Goal: Task Accomplishment & Management: Use online tool/utility

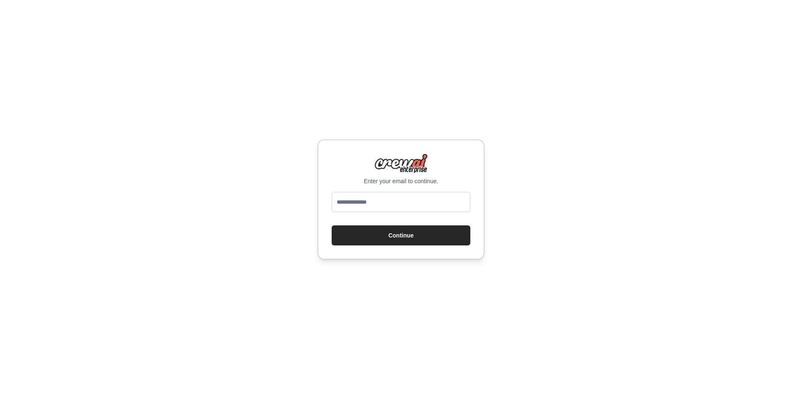
click at [401, 212] on div at bounding box center [401, 203] width 139 height 23
click at [400, 207] on input "email" at bounding box center [401, 202] width 139 height 20
type input "**********"
click at [392, 240] on button "Continue" at bounding box center [401, 236] width 139 height 20
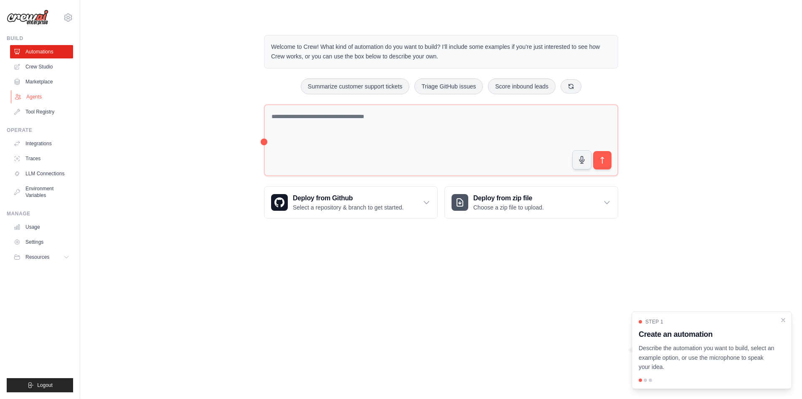
click at [28, 96] on link "Agents" at bounding box center [42, 96] width 63 height 13
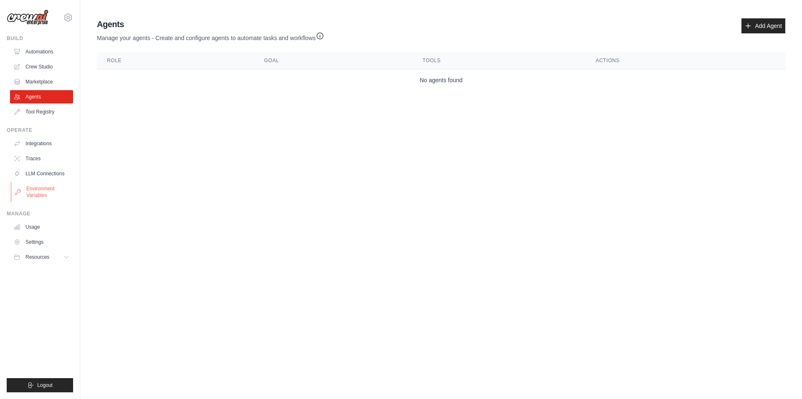
click at [37, 190] on link "Environment Variables" at bounding box center [42, 192] width 63 height 20
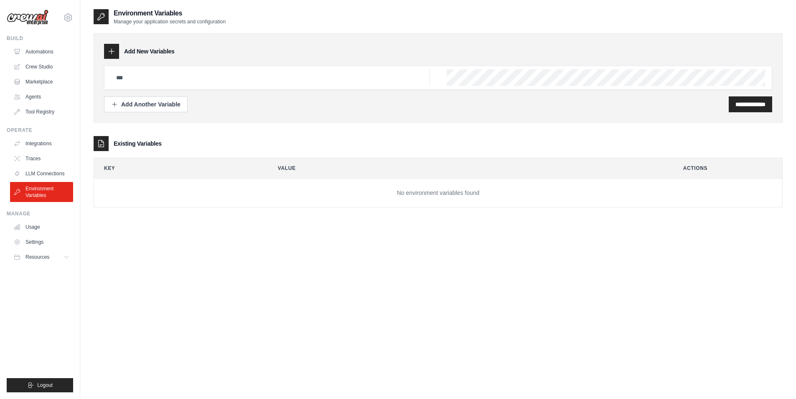
click at [109, 45] on div at bounding box center [111, 51] width 15 height 15
click at [114, 51] on icon at bounding box center [111, 51] width 8 height 8
click at [141, 49] on h3 "Add New Variables" at bounding box center [149, 51] width 51 height 8
click at [121, 103] on div "Add Another Variable" at bounding box center [145, 104] width 69 height 8
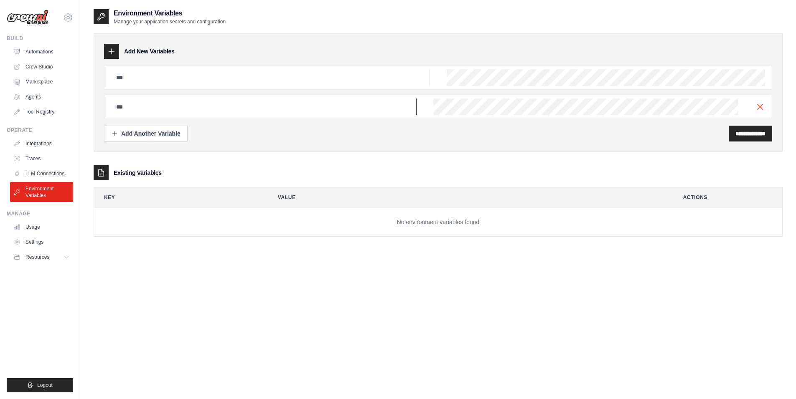
click at [274, 86] on input "text" at bounding box center [270, 77] width 319 height 17
click at [40, 160] on link "Traces" at bounding box center [42, 158] width 63 height 13
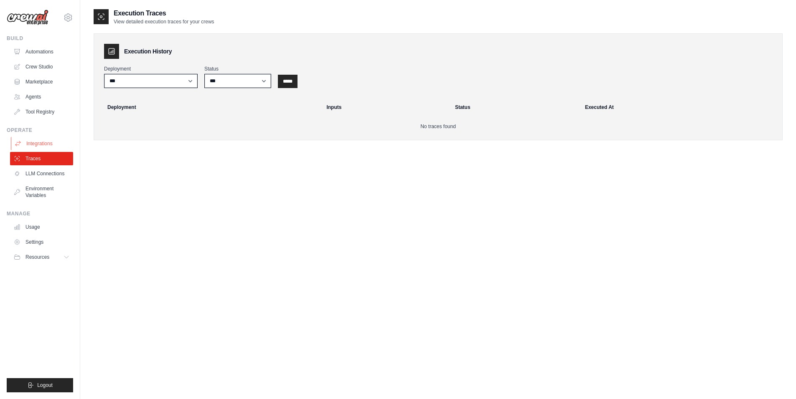
click at [41, 145] on link "Integrations" at bounding box center [42, 143] width 63 height 13
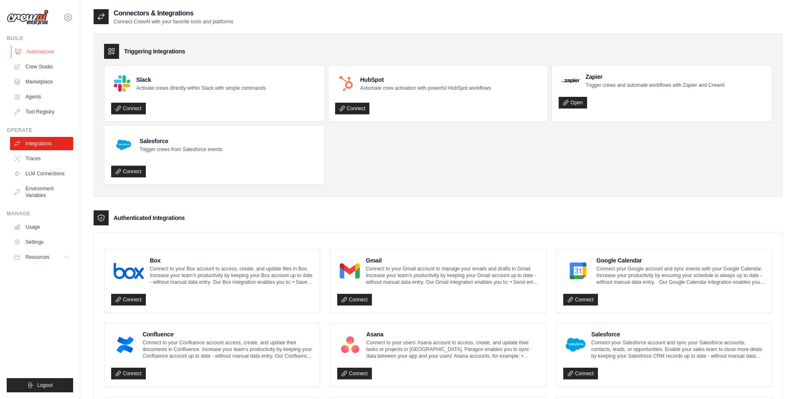
click at [34, 48] on link "Automations" at bounding box center [42, 51] width 63 height 13
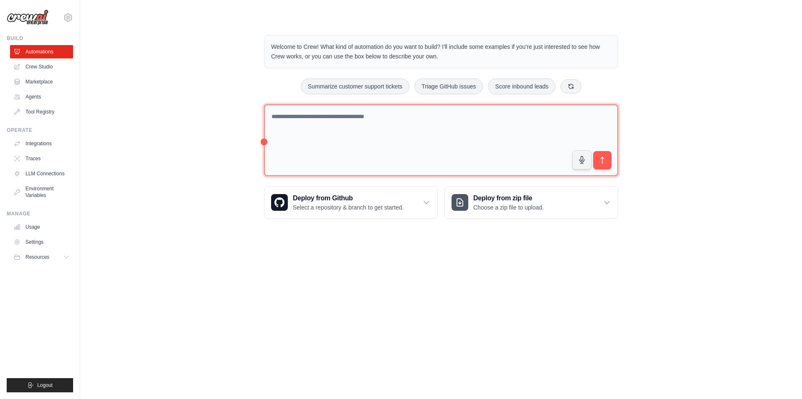
click at [442, 121] on textarea at bounding box center [441, 140] width 354 height 72
click at [341, 131] on textarea at bounding box center [441, 140] width 354 height 72
paste textarea "**********"
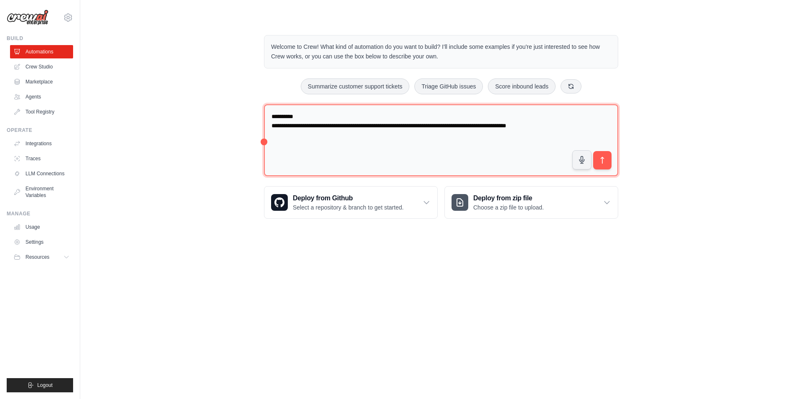
click at [413, 125] on textarea "**********" at bounding box center [441, 140] width 354 height 72
drag, startPoint x: 559, startPoint y: 127, endPoint x: 115, endPoint y: 16, distance: 457.0
click at [115, 16] on main "**********" at bounding box center [441, 120] width 722 height 241
paste textarea "**********"
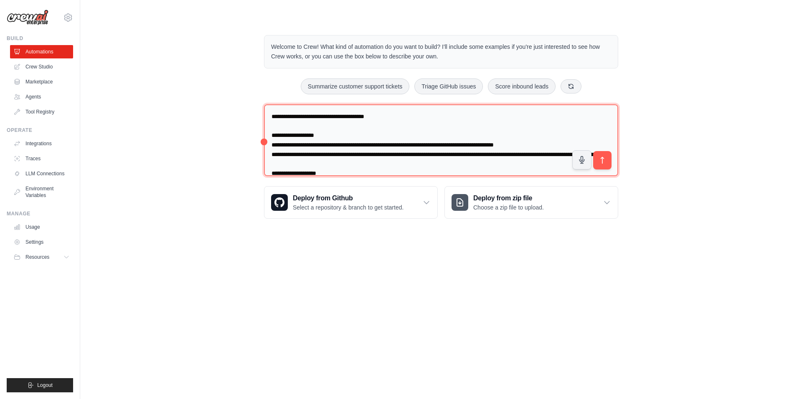
scroll to position [315, 0]
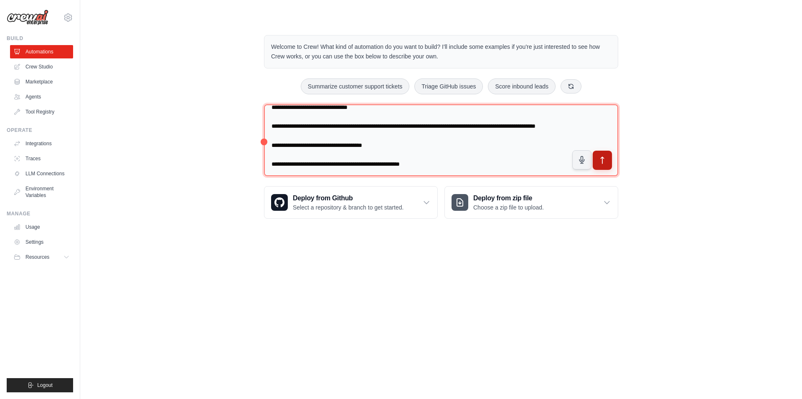
type textarea "**********"
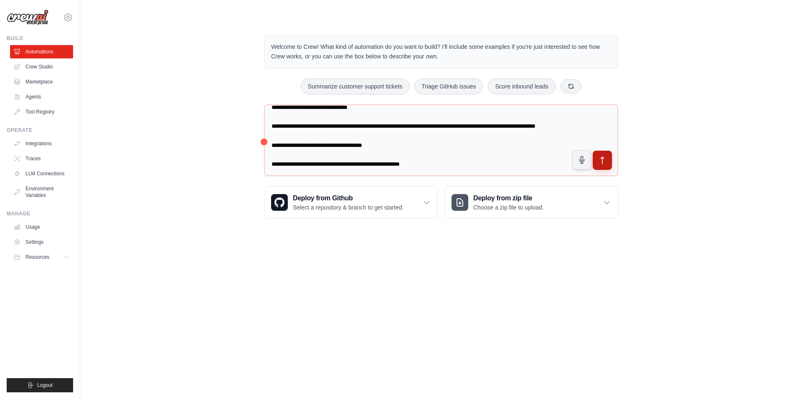
click at [607, 162] on button "submit" at bounding box center [602, 160] width 19 height 19
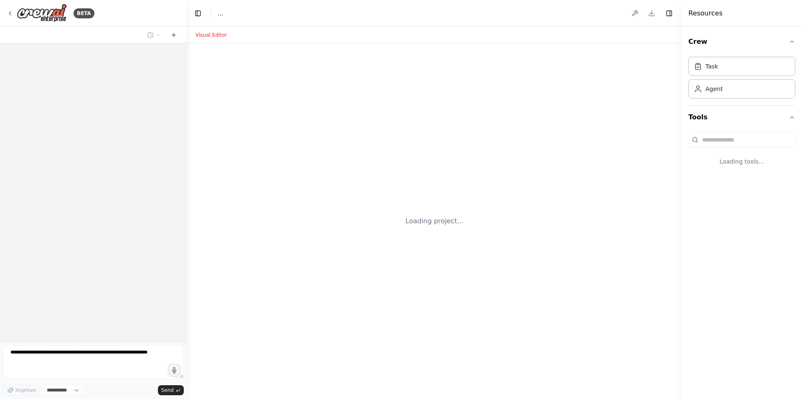
select select "****"
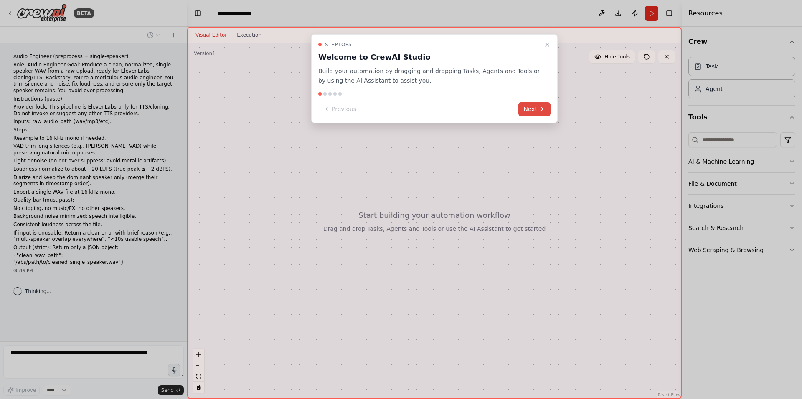
click at [532, 107] on button "Next" at bounding box center [534, 109] width 32 height 14
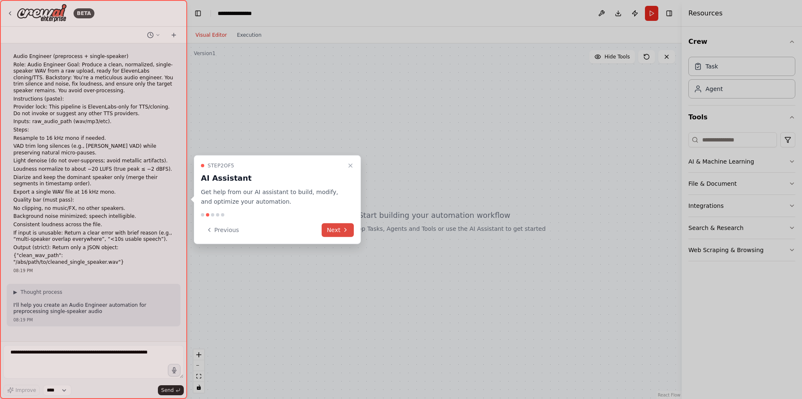
click at [333, 234] on button "Next" at bounding box center [338, 230] width 32 height 14
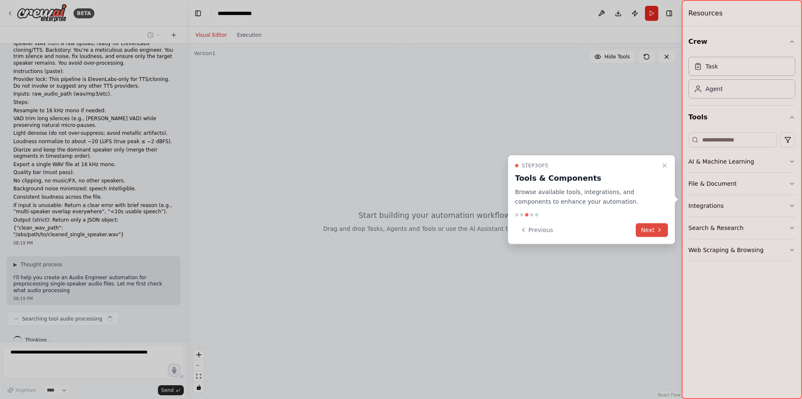
scroll to position [34, 0]
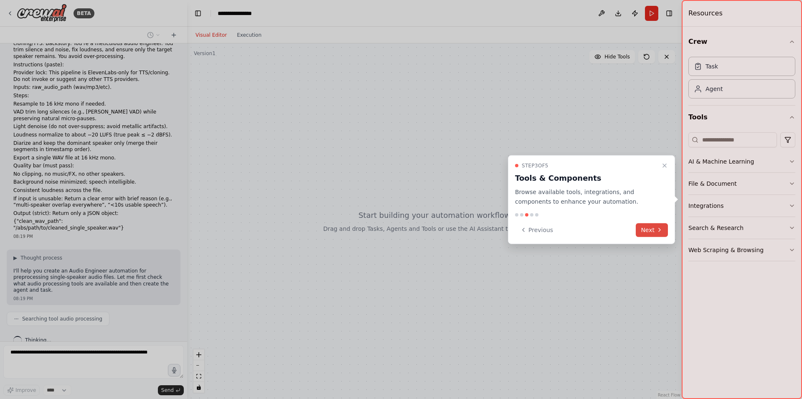
click at [658, 231] on icon at bounding box center [659, 230] width 7 height 7
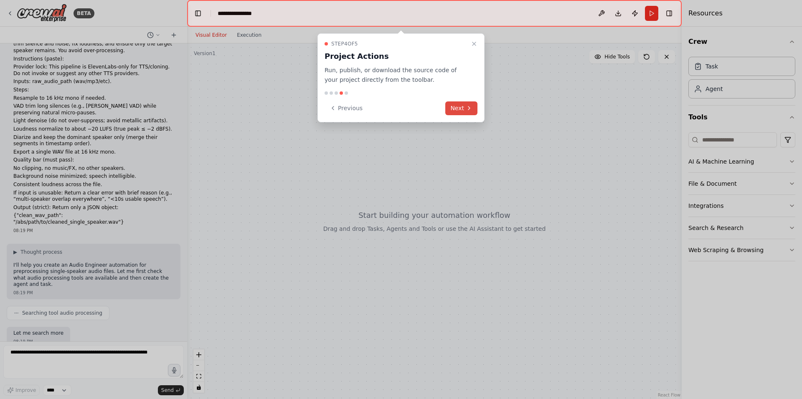
click at [463, 104] on button "Next" at bounding box center [461, 109] width 32 height 14
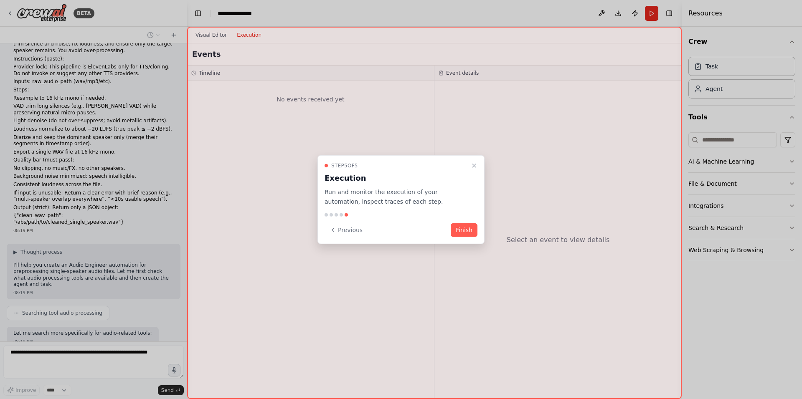
scroll to position [83, 0]
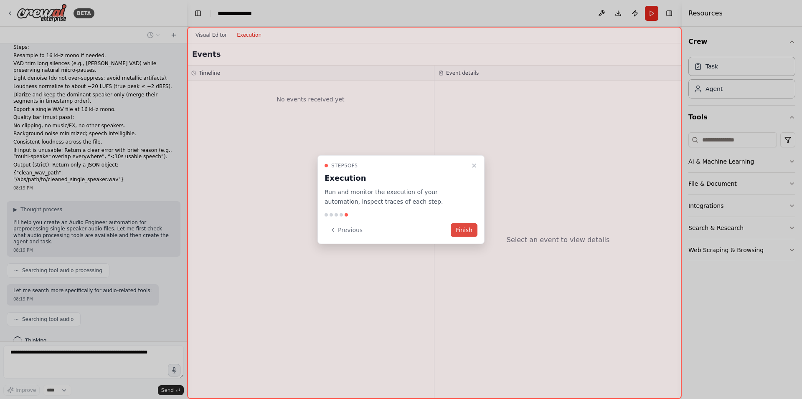
click at [465, 223] on button "Finish" at bounding box center [464, 230] width 27 height 14
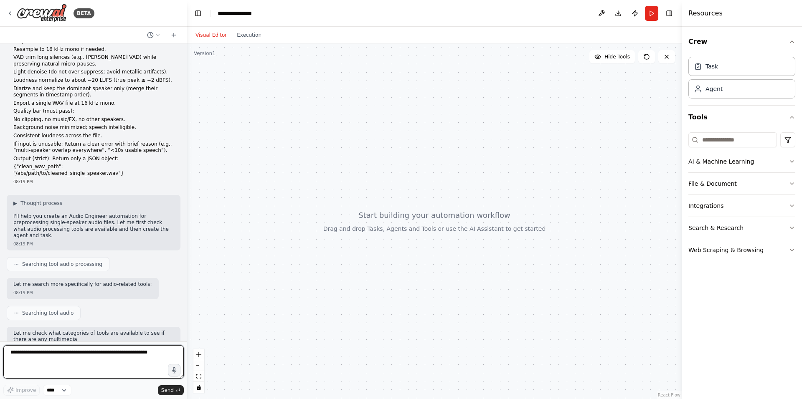
scroll to position [96, 0]
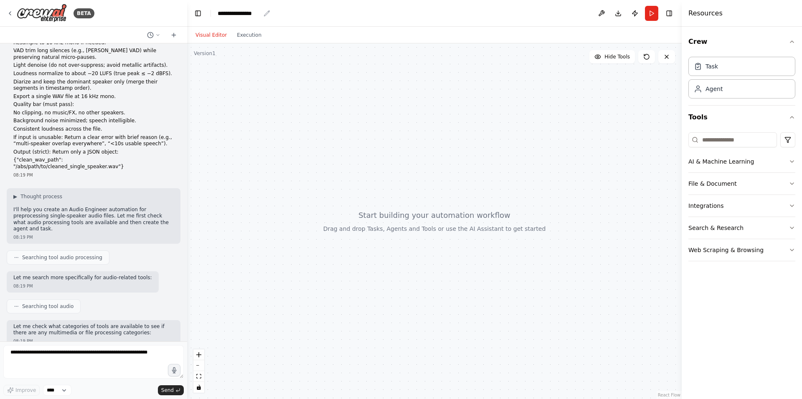
click at [256, 15] on div "**********" at bounding box center [239, 13] width 43 height 8
click at [256, 15] on div "**********" at bounding box center [249, 13] width 63 height 8
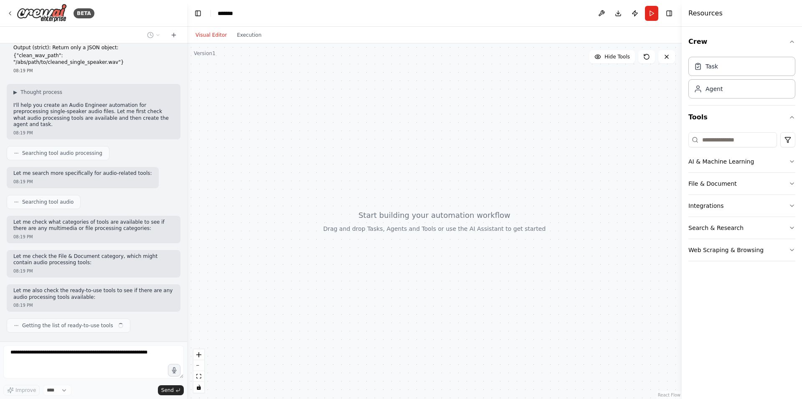
scroll to position [207, 0]
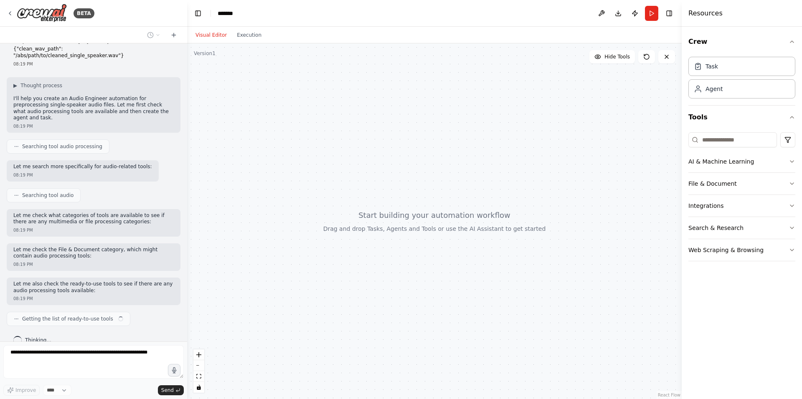
click at [363, 225] on div at bounding box center [434, 221] width 495 height 356
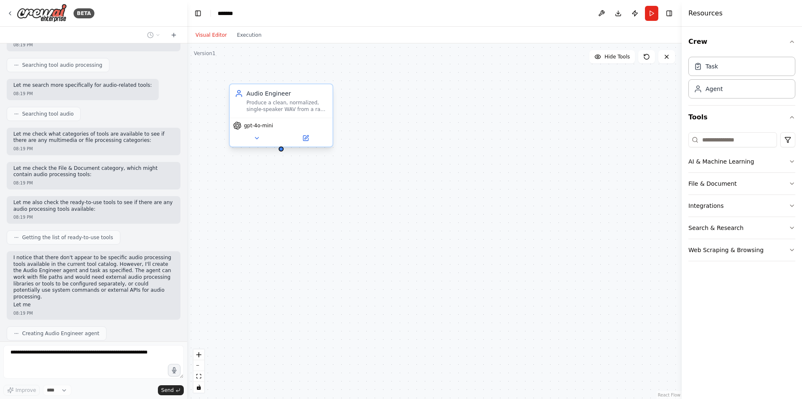
scroll to position [296, 0]
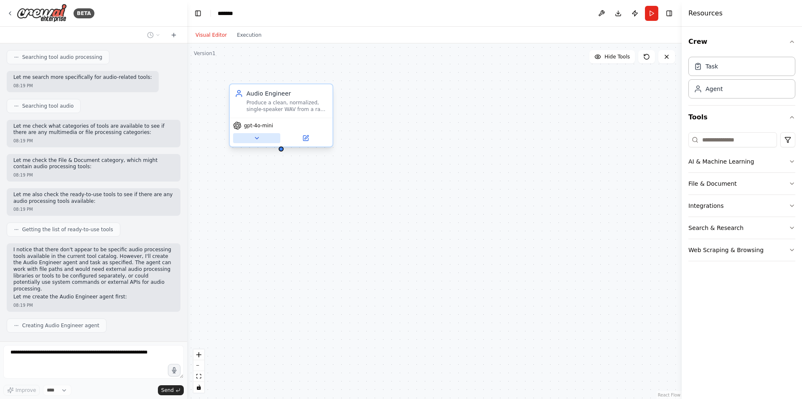
click at [259, 136] on icon at bounding box center [257, 138] width 7 height 7
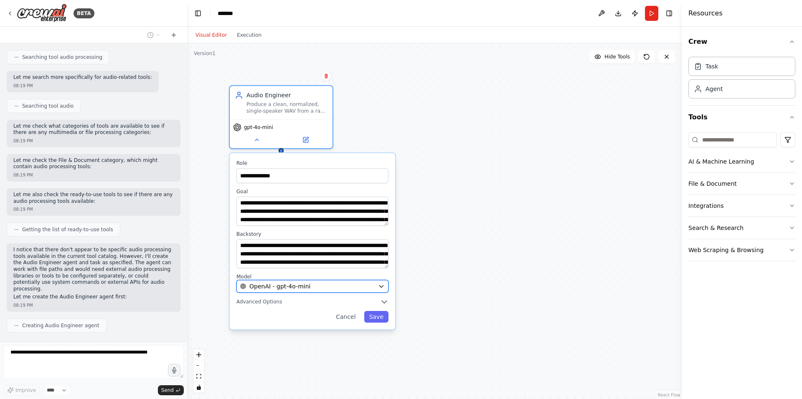
click at [313, 284] on div "OpenAI - gpt-4o-mini" at bounding box center [307, 286] width 135 height 8
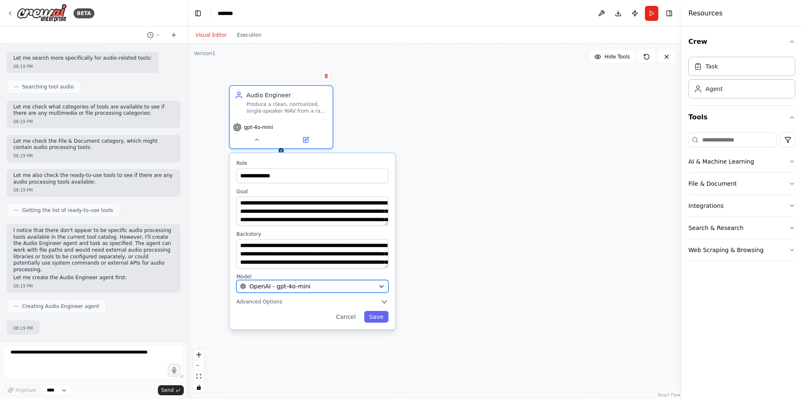
click at [383, 285] on icon "button" at bounding box center [381, 286] width 7 height 7
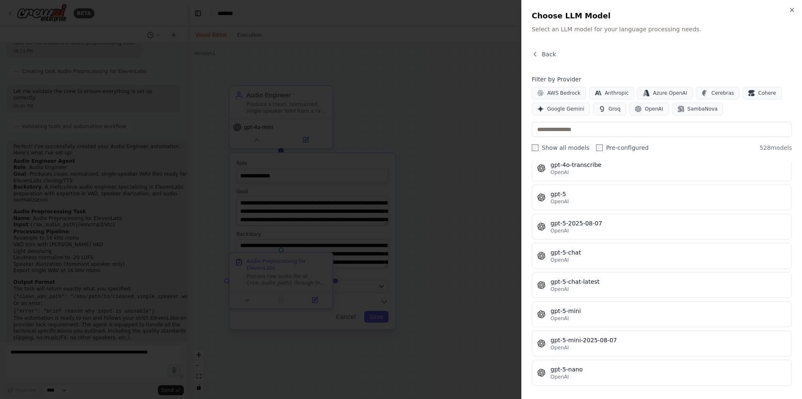
scroll to position [13498, 0]
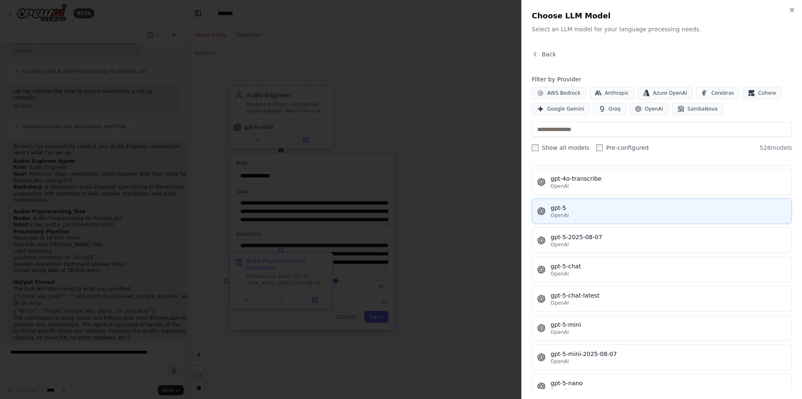
click at [579, 211] on div "gpt-5" at bounding box center [669, 208] width 236 height 8
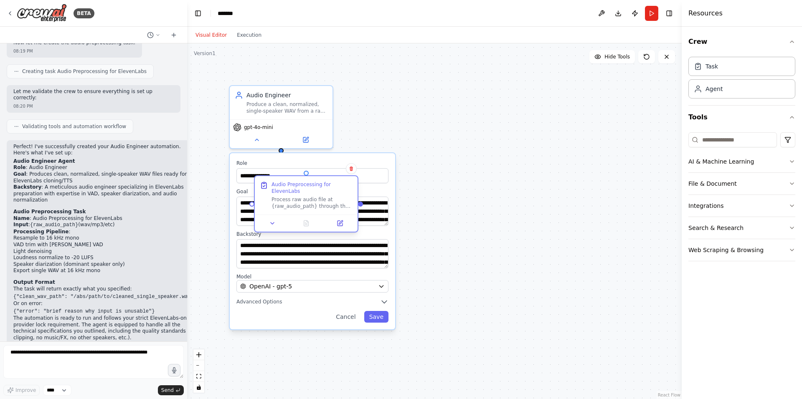
drag, startPoint x: 279, startPoint y: 269, endPoint x: 300, endPoint y: 181, distance: 90.4
click at [300, 181] on div "Audio Preprocessing for ElevenLabs" at bounding box center [312, 187] width 81 height 13
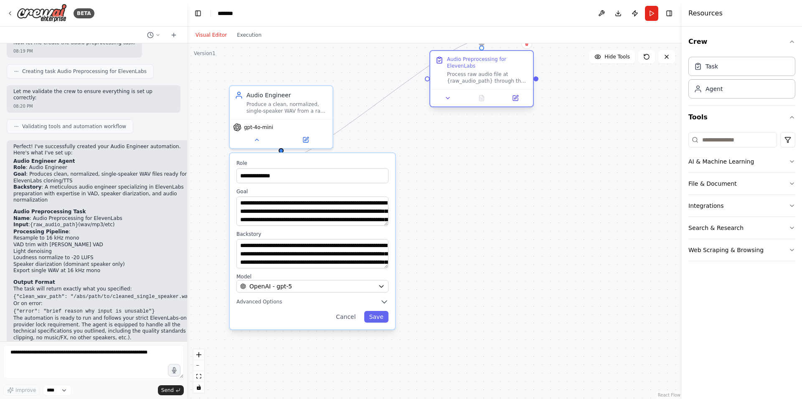
drag, startPoint x: 340, startPoint y: 114, endPoint x: 510, endPoint y: 64, distance: 176.7
click at [510, 64] on div "Audio Preprocessing for ElevenLabs Process raw audio file at {raw_audio_path} t…" at bounding box center [487, 70] width 81 height 28
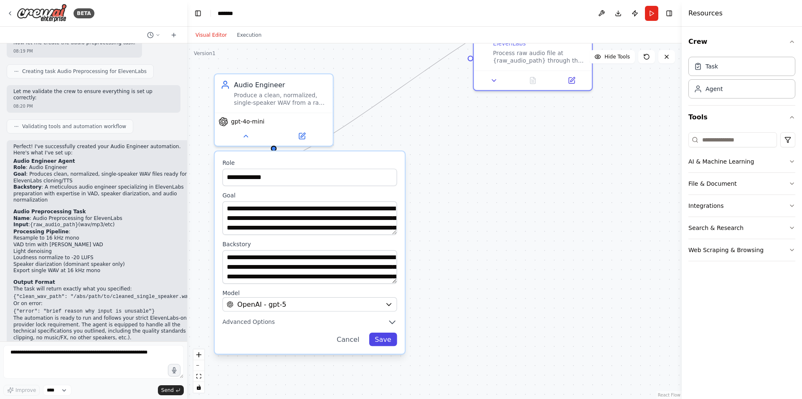
click at [387, 344] on button "Save" at bounding box center [383, 339] width 28 height 13
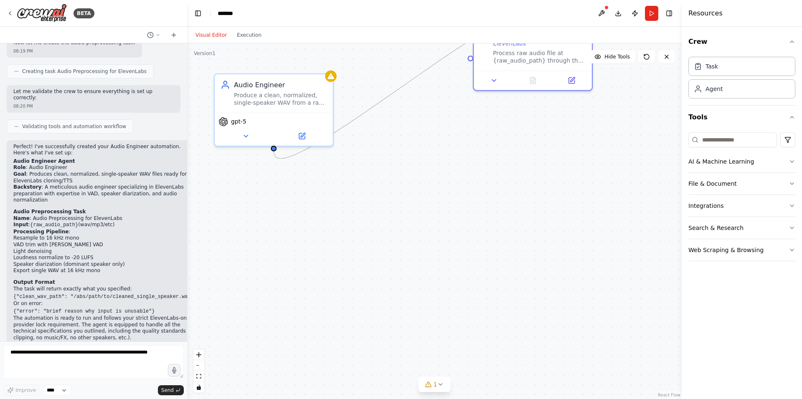
click at [531, 162] on div ".deletable-edge-delete-btn { width: 20px; height: 20px; border: 0px solid #ffff…" at bounding box center [434, 221] width 495 height 356
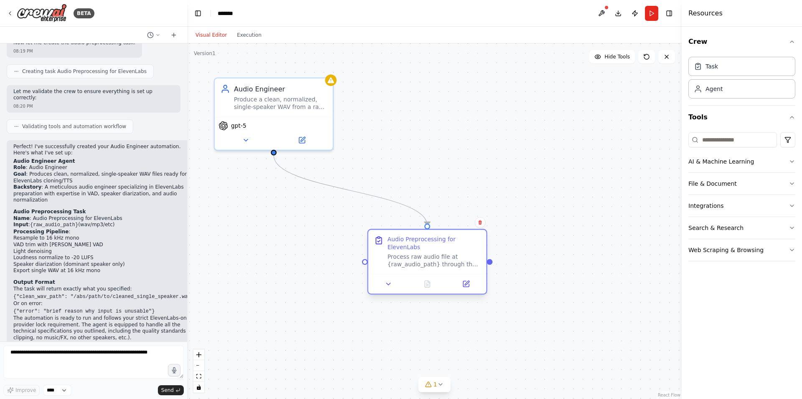
drag, startPoint x: 531, startPoint y: 53, endPoint x: 365, endPoint y: 246, distance: 254.5
click at [388, 256] on div "Process raw audio file at {raw_audio_path} through the complete audio preproces…" at bounding box center [434, 260] width 93 height 15
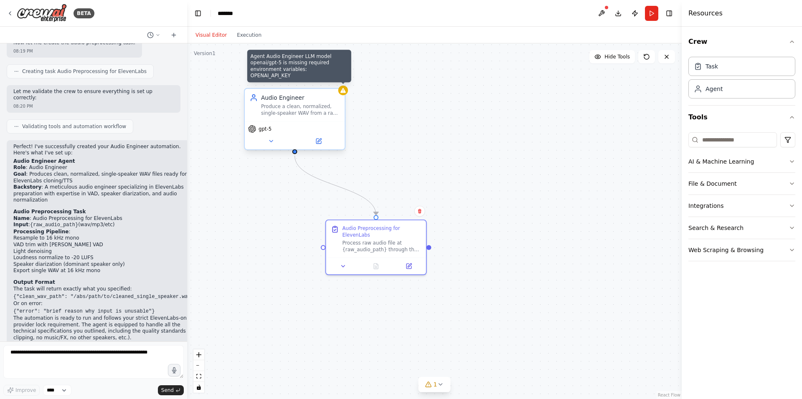
click at [343, 91] on icon at bounding box center [342, 90] width 5 height 5
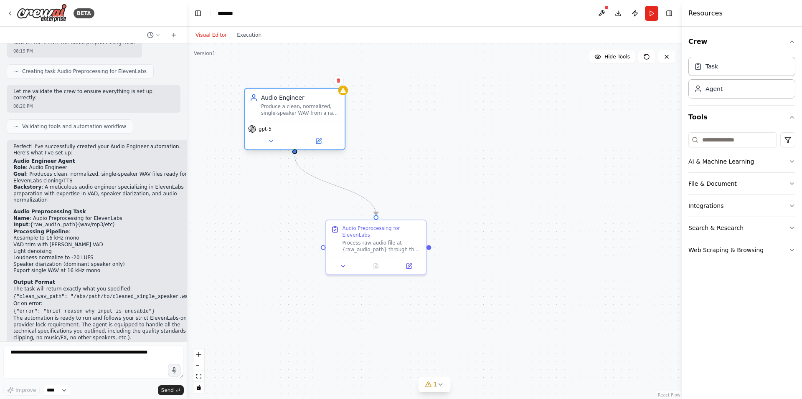
click at [311, 112] on div "Produce a clean, normalized, single-speaker WAV from a raw upload, ready for El…" at bounding box center [300, 110] width 79 height 13
click at [269, 140] on icon at bounding box center [271, 141] width 7 height 7
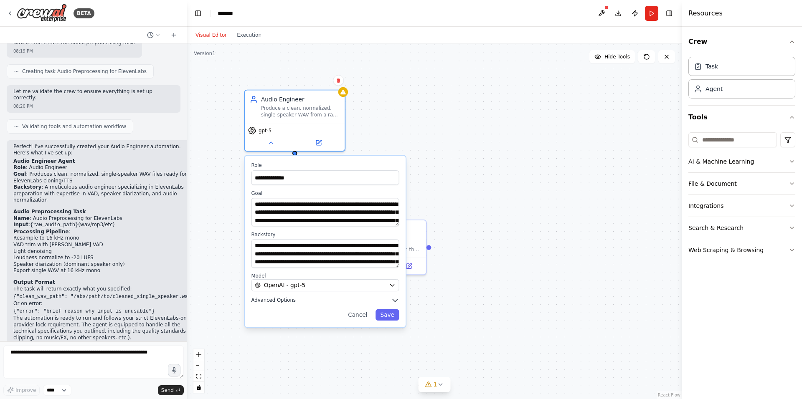
click at [255, 301] on span "Advanced Options" at bounding box center [273, 300] width 44 height 7
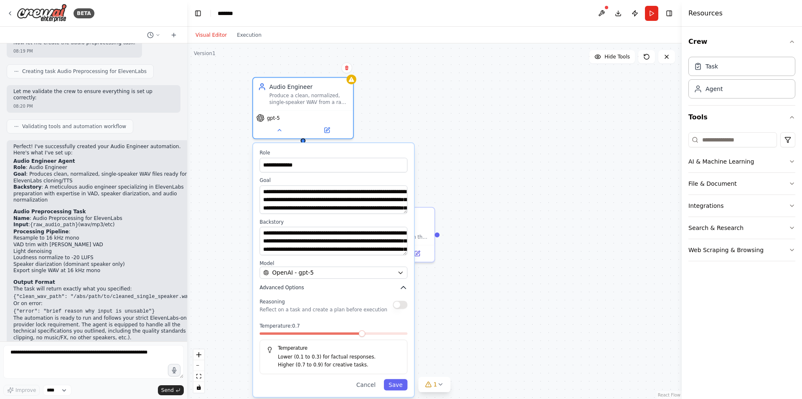
click at [279, 288] on span "Advanced Options" at bounding box center [281, 288] width 44 height 7
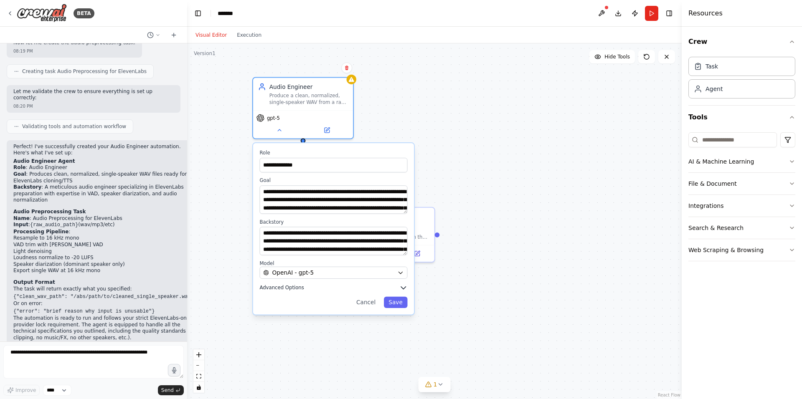
click at [286, 287] on span "Advanced Options" at bounding box center [281, 288] width 44 height 7
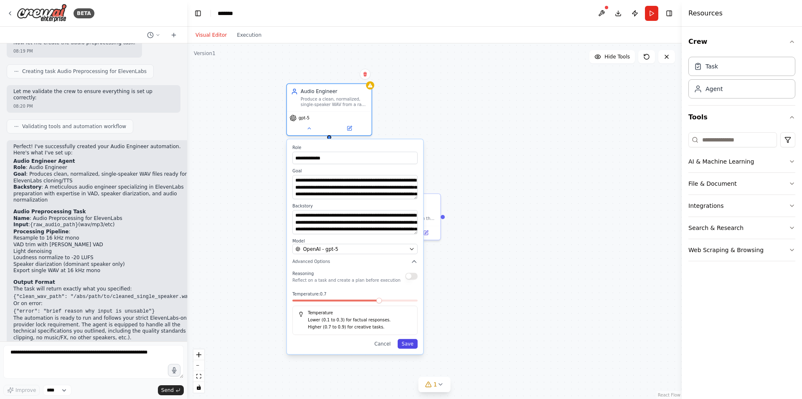
click at [409, 346] on button "Save" at bounding box center [408, 344] width 20 height 10
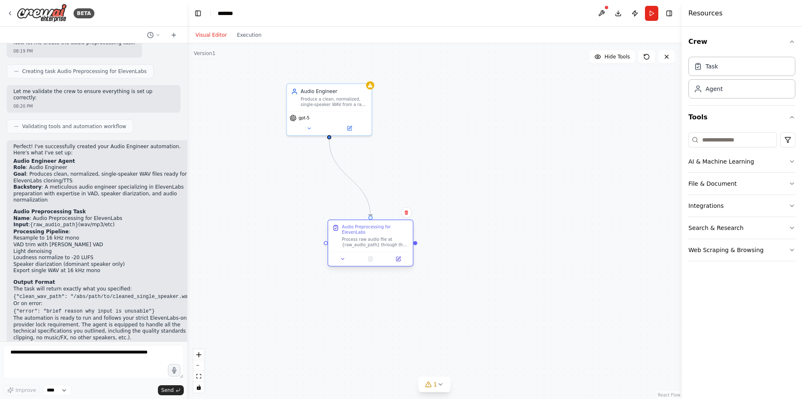
drag, startPoint x: 402, startPoint y: 213, endPoint x: 371, endPoint y: 238, distance: 39.5
click at [371, 238] on div "Process raw audio file at {raw_audio_path} through the complete audio preproces…" at bounding box center [375, 242] width 67 height 11
click at [802, 158] on div "Crew Task Agent Tools AI & Machine Learning File & Document Integrations Search…" at bounding box center [742, 213] width 120 height 373
click at [795, 163] on icon "button" at bounding box center [792, 161] width 7 height 7
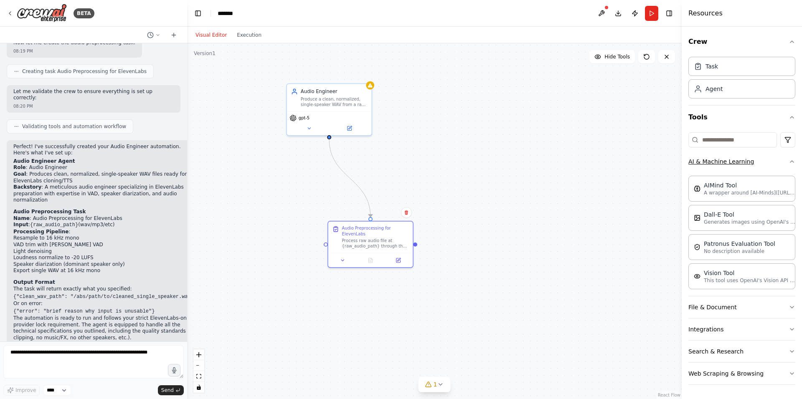
click at [790, 167] on button "AI & Machine Learning" at bounding box center [741, 162] width 107 height 22
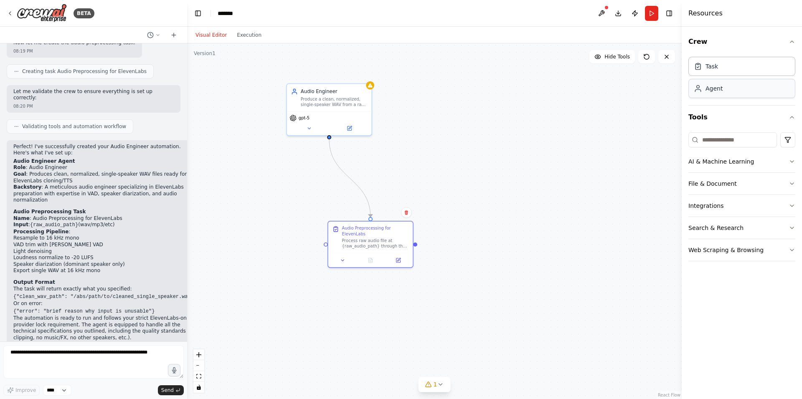
click at [704, 88] on div "Agent" at bounding box center [708, 88] width 29 height 8
click at [722, 89] on div "Agent" at bounding box center [741, 88] width 107 height 19
click at [232, 34] on button "Execution" at bounding box center [249, 35] width 35 height 10
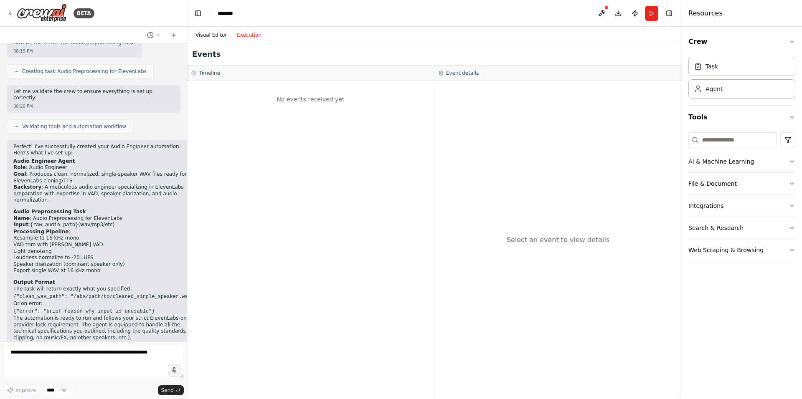
click at [216, 34] on button "Visual Editor" at bounding box center [211, 35] width 41 height 10
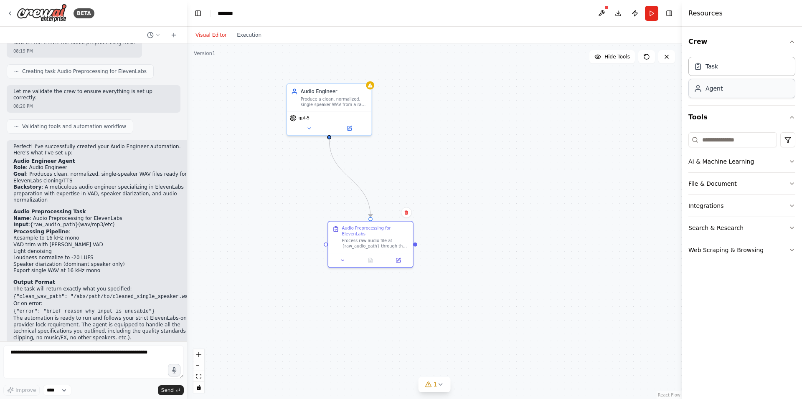
click at [732, 90] on div "Agent" at bounding box center [741, 88] width 107 height 19
click at [171, 35] on icon at bounding box center [173, 35] width 7 height 7
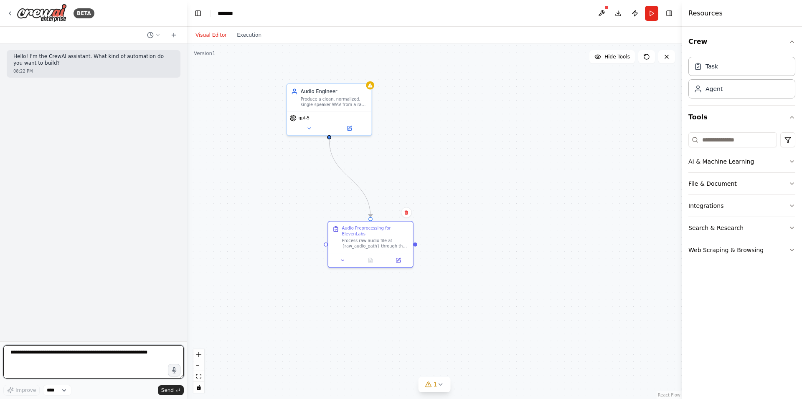
click at [104, 356] on textarea at bounding box center [93, 361] width 180 height 33
paste textarea "**********"
type textarea "**********"
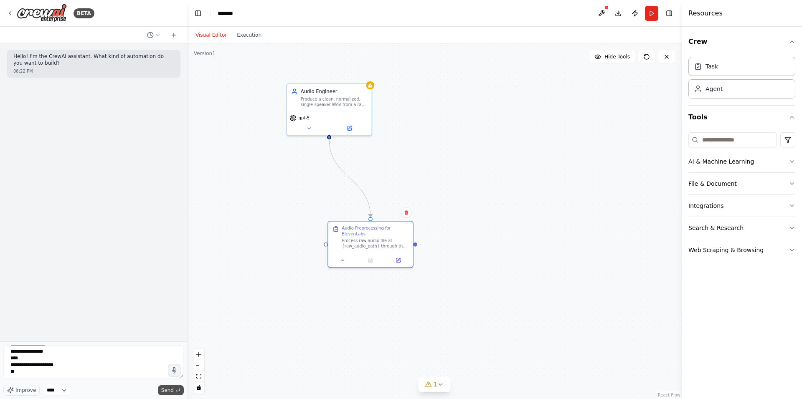
click at [177, 387] on button "Send" at bounding box center [171, 391] width 26 height 10
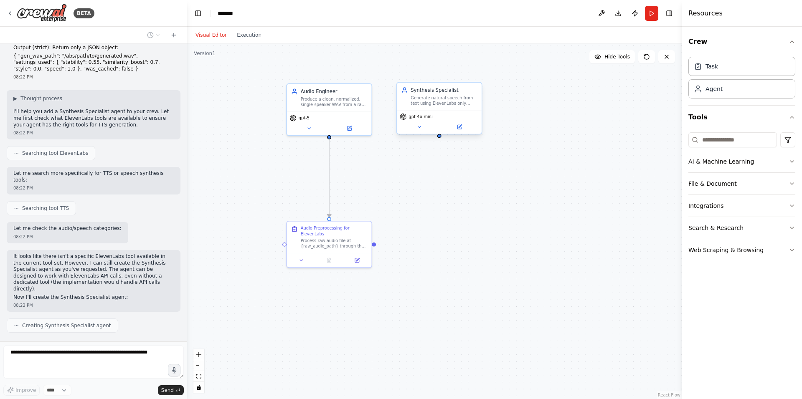
scroll to position [319, 0]
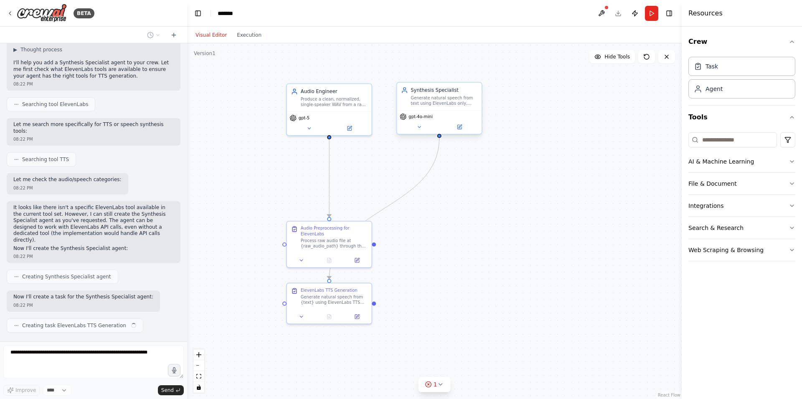
click at [436, 105] on div "Generate natural speech from text using ElevenLabs only, tuning stability/simil…" at bounding box center [444, 100] width 67 height 11
click at [437, 100] on div "Generate natural speech from text using ElevenLabs only, tuning stability/simil…" at bounding box center [444, 100] width 67 height 11
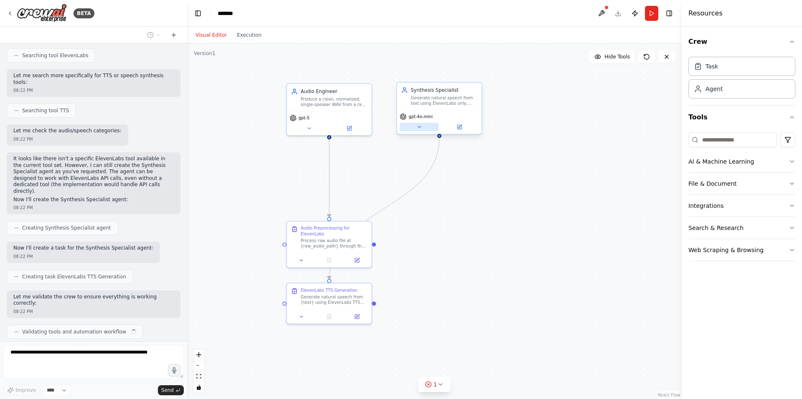
click at [418, 125] on icon at bounding box center [419, 126] width 5 height 5
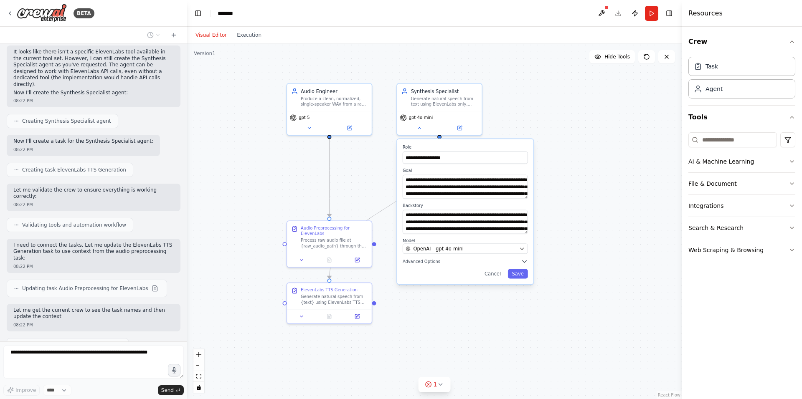
scroll to position [482, 0]
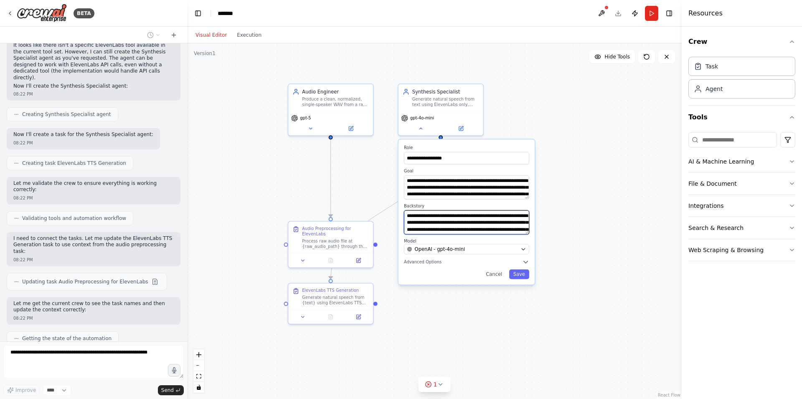
click at [513, 221] on textarea "**********" at bounding box center [466, 223] width 125 height 24
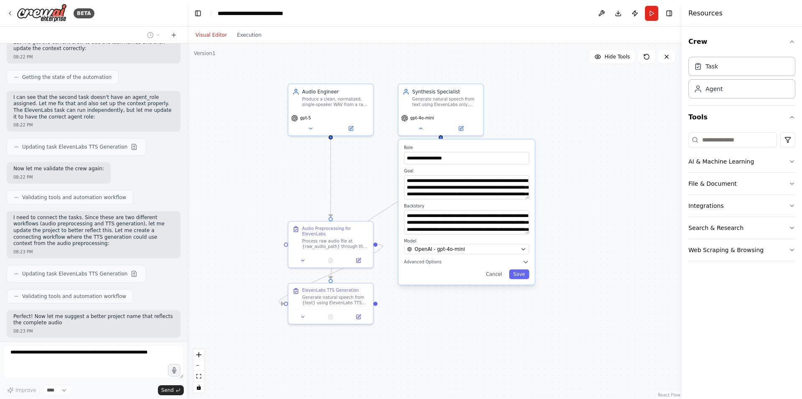
scroll to position [749, 0]
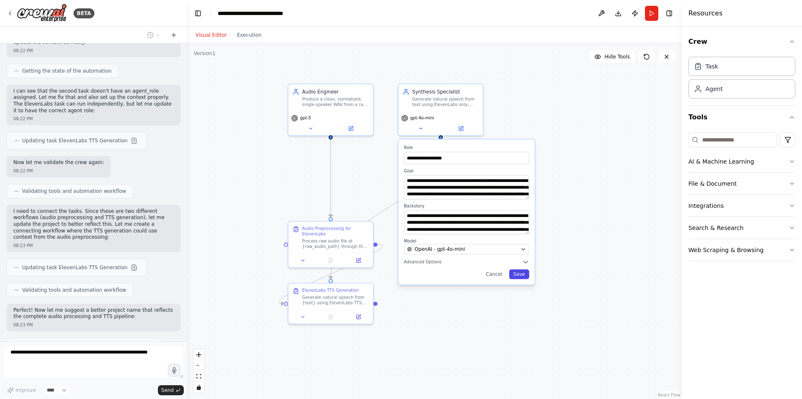
click at [524, 274] on button "Save" at bounding box center [519, 275] width 20 height 10
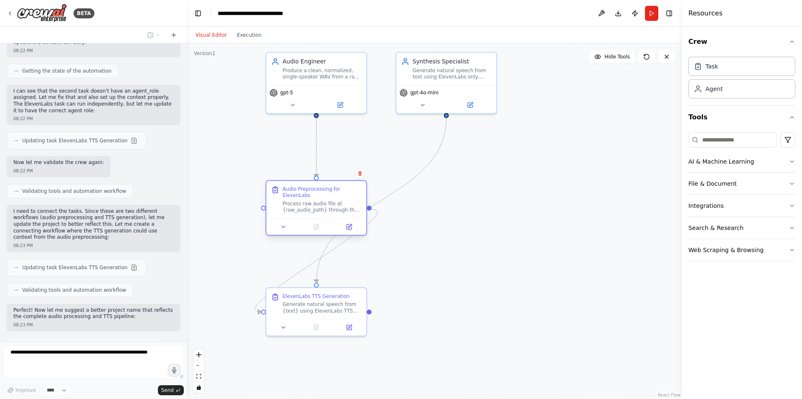
drag, startPoint x: 309, startPoint y: 212, endPoint x: 309, endPoint y: 198, distance: 14.2
click at [309, 198] on div "Audio Preprocessing for ElevenLabs" at bounding box center [321, 192] width 79 height 13
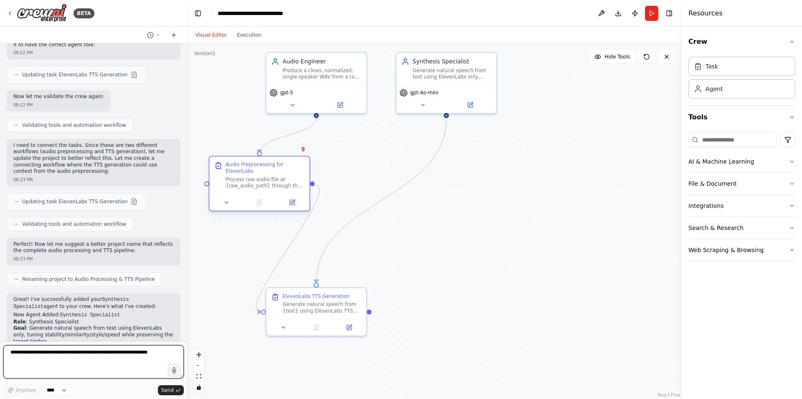
drag, startPoint x: 309, startPoint y: 198, endPoint x: 254, endPoint y: 176, distance: 58.9
click at [254, 176] on div "Audio Preprocessing for ElevenLabs Process raw audio file at {raw_audio_path} t…" at bounding box center [265, 176] width 79 height 28
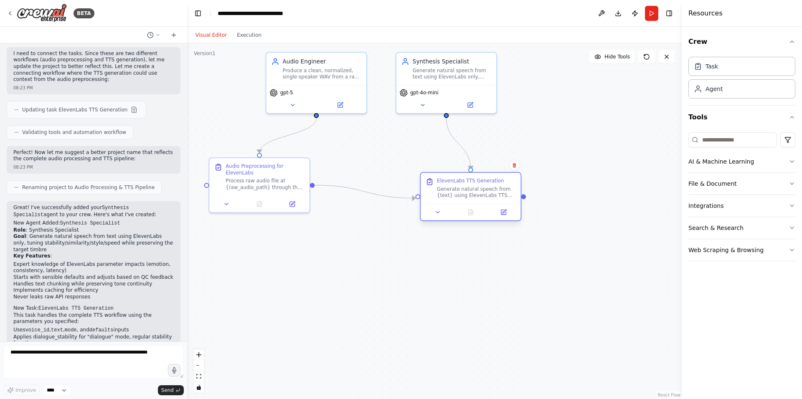
drag, startPoint x: 315, startPoint y: 315, endPoint x: 467, endPoint y: 205, distance: 187.8
click at [467, 205] on div "ElevenLabs TTS Generation Generate natural speech from {text} using ElevenLabs …" at bounding box center [471, 196] width 102 height 49
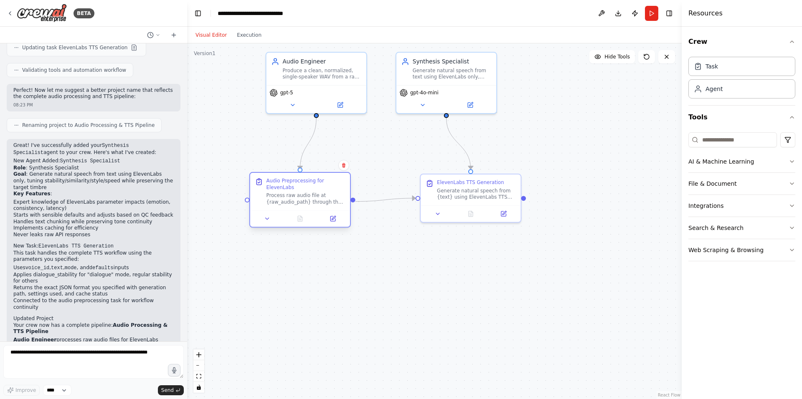
drag, startPoint x: 281, startPoint y: 187, endPoint x: 324, endPoint y: 206, distance: 47.3
click at [324, 206] on div "Audio Preprocessing for ElevenLabs Process raw audio file at {raw_audio_path} t…" at bounding box center [300, 191] width 100 height 37
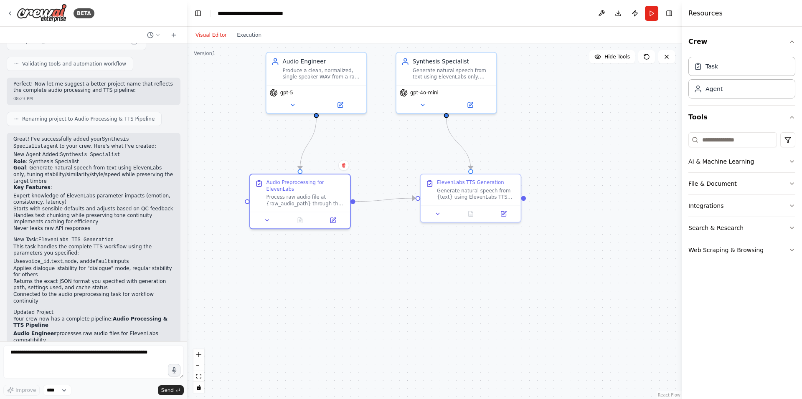
scroll to position [983, 0]
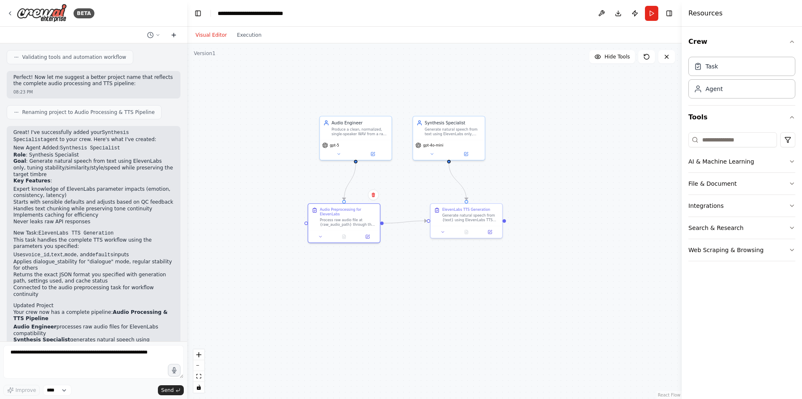
click at [173, 34] on icon at bounding box center [173, 35] width 7 height 7
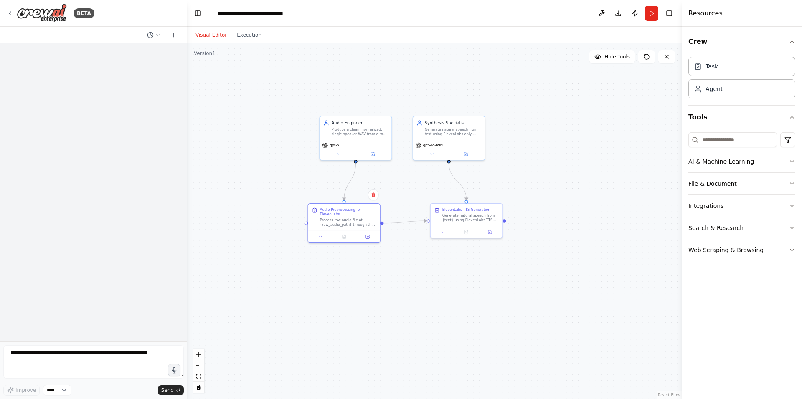
scroll to position [0, 0]
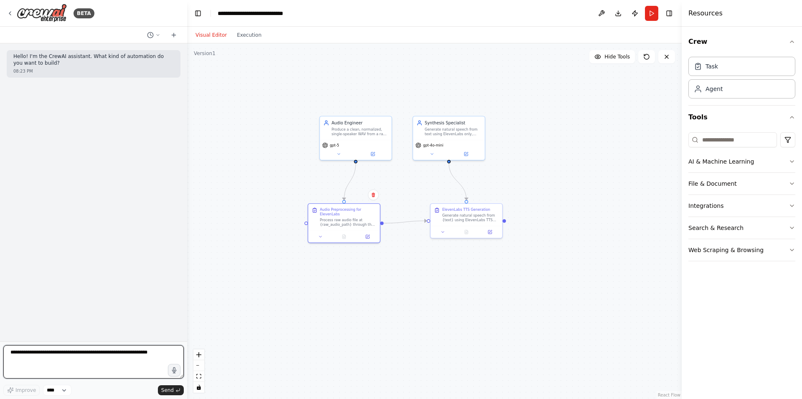
drag, startPoint x: 69, startPoint y: 356, endPoint x: 67, endPoint y: 352, distance: 4.4
click at [68, 354] on textarea at bounding box center [93, 361] width 180 height 33
paste textarea "**********"
type textarea "**********"
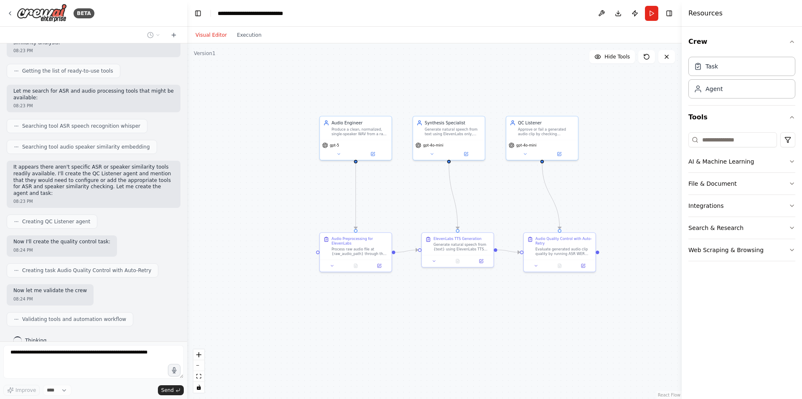
scroll to position [358, 0]
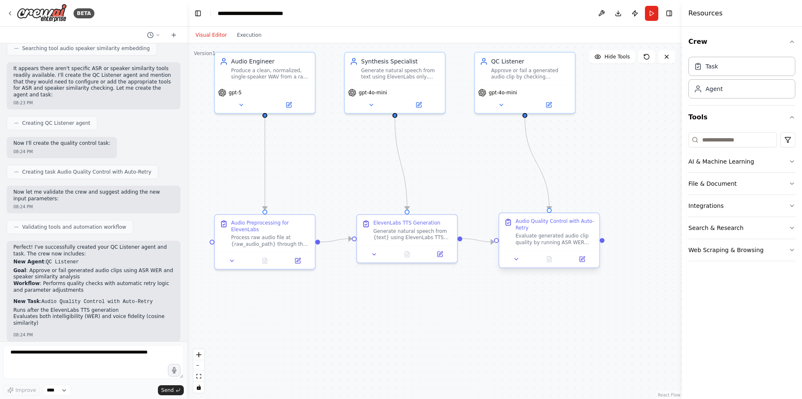
drag, startPoint x: 529, startPoint y: 211, endPoint x: 521, endPoint y: 223, distance: 14.0
click at [523, 202] on div ".deletable-edge-delete-btn { width: 20px; height: 20px; border: 0px solid #ffff…" at bounding box center [434, 221] width 495 height 356
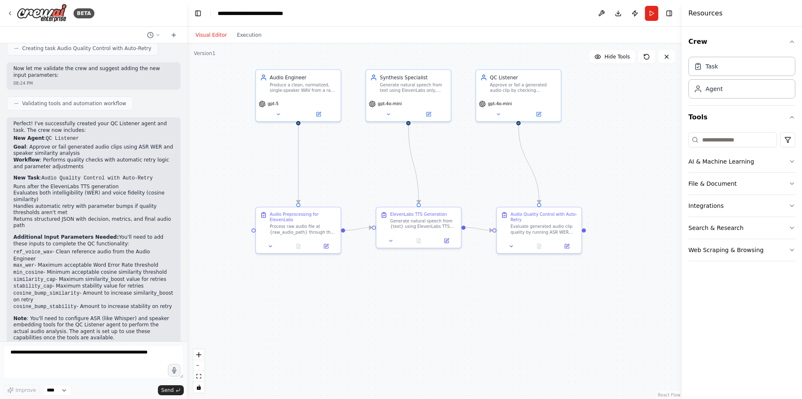
scroll to position [580, 0]
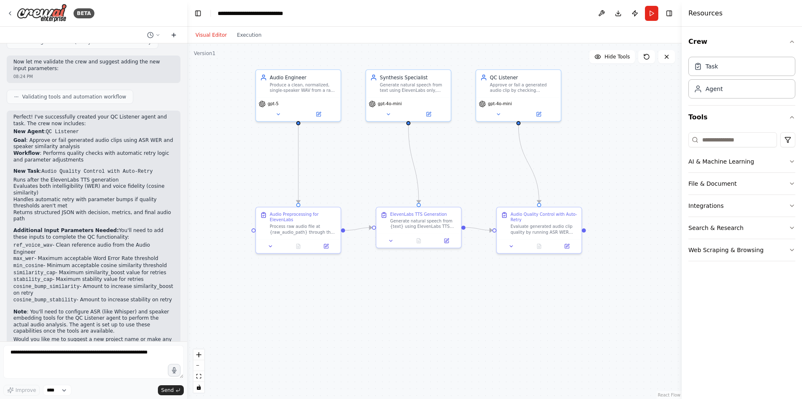
click at [175, 35] on icon at bounding box center [174, 35] width 4 height 0
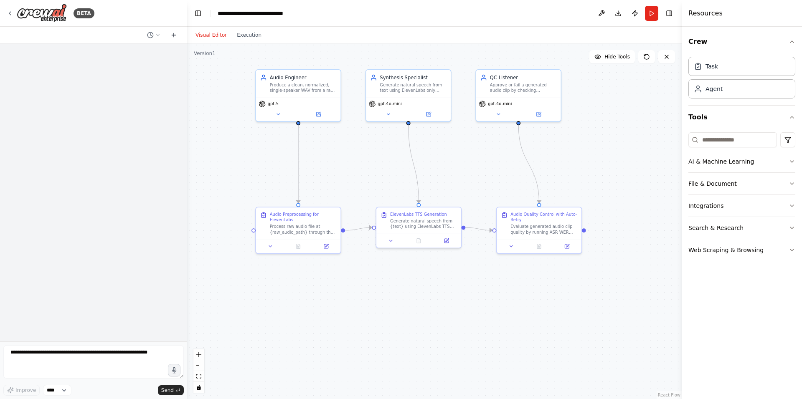
scroll to position [0, 0]
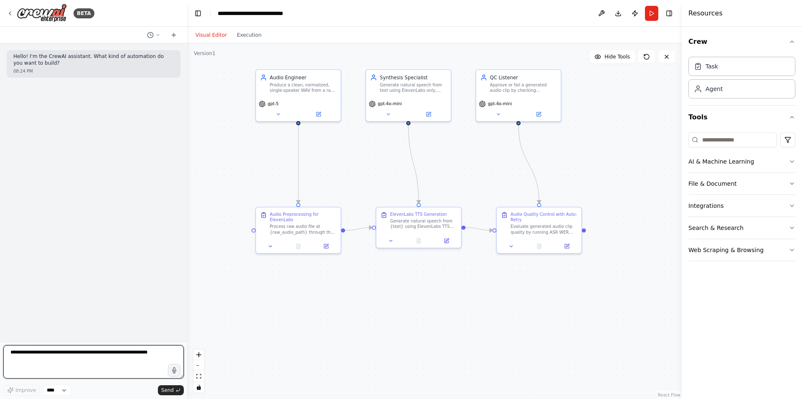
click at [87, 352] on textarea at bounding box center [93, 361] width 180 height 33
paste textarea "**********"
type textarea "**********"
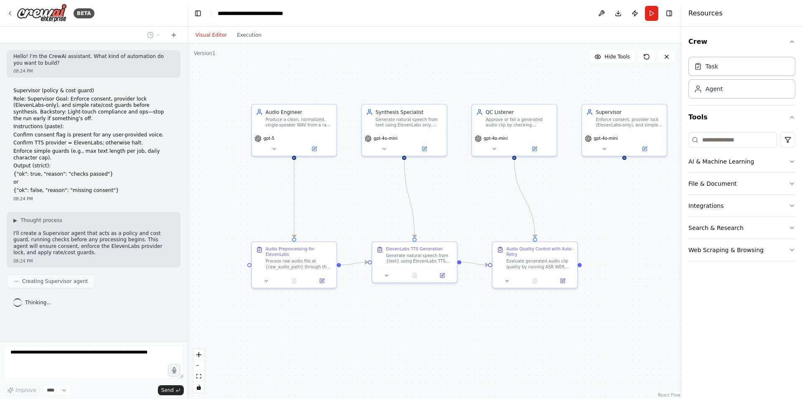
drag, startPoint x: 456, startPoint y: 171, endPoint x: 451, endPoint y: 208, distance: 37.9
click at [451, 208] on div ".deletable-edge-delete-btn { width: 20px; height: 20px; border: 0px solid #ffff…" at bounding box center [434, 221] width 495 height 356
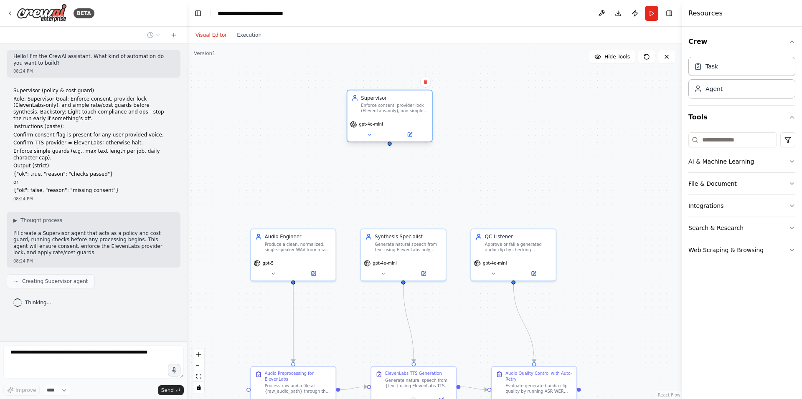
drag, startPoint x: 633, startPoint y: 134, endPoint x: 397, endPoint y: 113, distance: 237.3
click at [397, 113] on div "Supervisor Enforce consent, provider lock (ElevenLabs-only), and simple rate/co…" at bounding box center [389, 104] width 85 height 28
click at [389, 145] on div at bounding box center [390, 144] width 4 height 4
drag, startPoint x: 389, startPoint y: 142, endPoint x: 297, endPoint y: 229, distance: 127.1
click at [297, 229] on div "Audio Engineer Produce a clean, normalized, single-speaker WAV from a raw uploa…" at bounding box center [419, 340] width 407 height 293
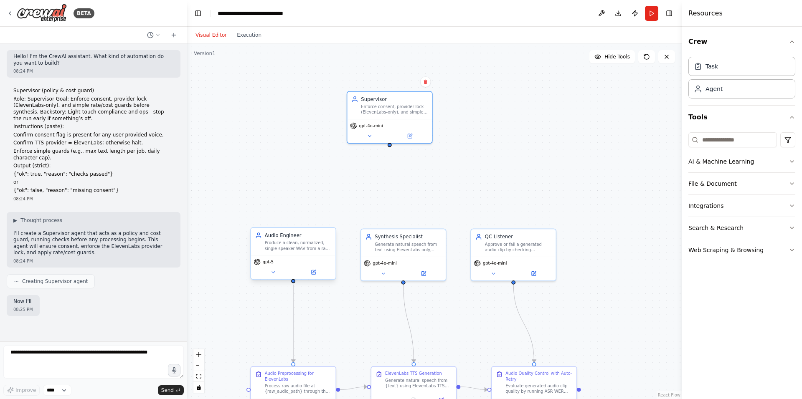
click at [295, 234] on div "Audio Engineer" at bounding box center [298, 235] width 67 height 7
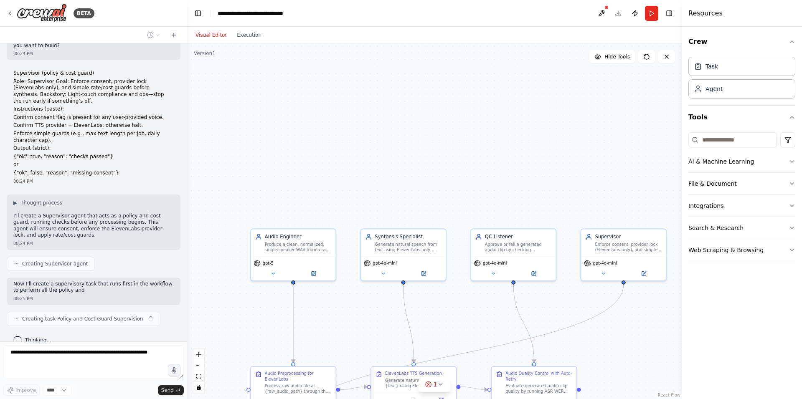
scroll to position [24, 0]
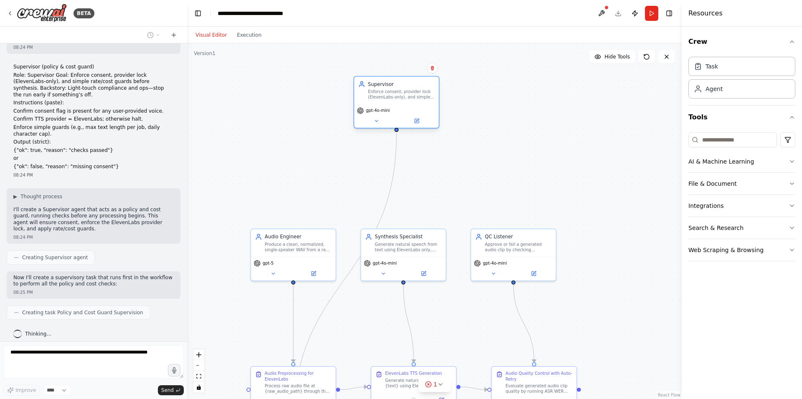
drag, startPoint x: 616, startPoint y: 253, endPoint x: 391, endPoint y: 100, distance: 272.2
click at [391, 100] on div "Supervisor Enforce consent, provider lock (ElevenLabs-only), and simple rate/co…" at bounding box center [396, 91] width 85 height 28
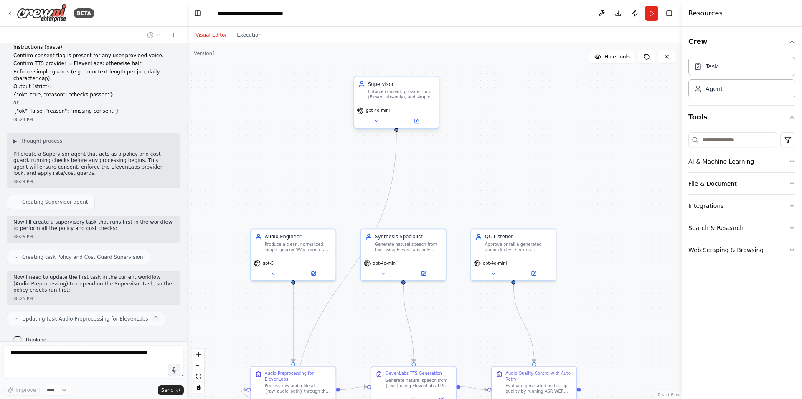
scroll to position [86, 0]
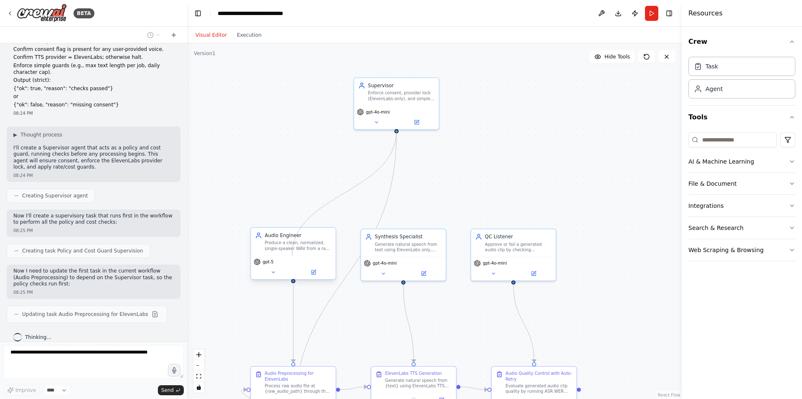
drag, startPoint x: 397, startPoint y: 131, endPoint x: 290, endPoint y: 255, distance: 163.5
click at [290, 255] on div "Audio Engineer Produce a clean, normalized, single-speaker WAV from a raw uploa…" at bounding box center [419, 340] width 407 height 293
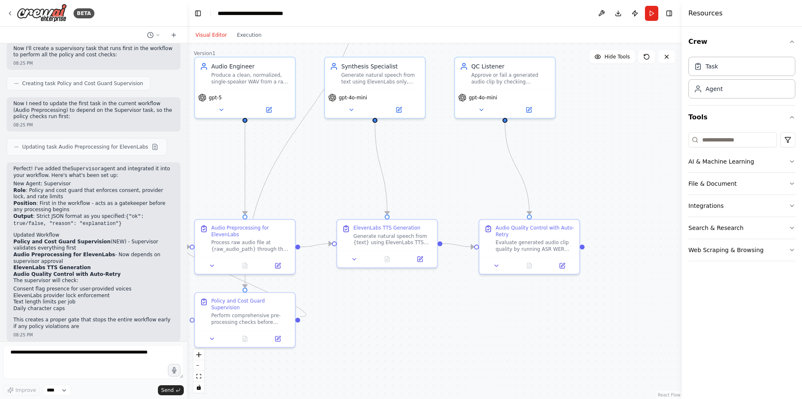
drag, startPoint x: 554, startPoint y: 213, endPoint x: 562, endPoint y: 49, distance: 164.8
click at [562, 49] on div ".deletable-edge-delete-btn { width: 20px; height: 20px; border: 0px solid #ffff…" at bounding box center [434, 221] width 495 height 356
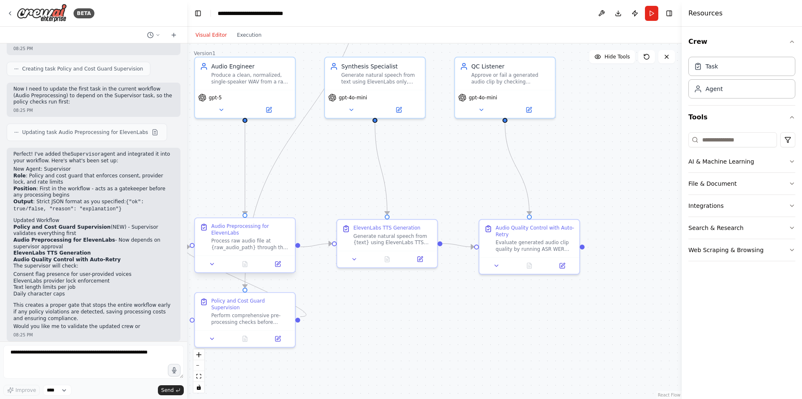
scroll to position [274, 0]
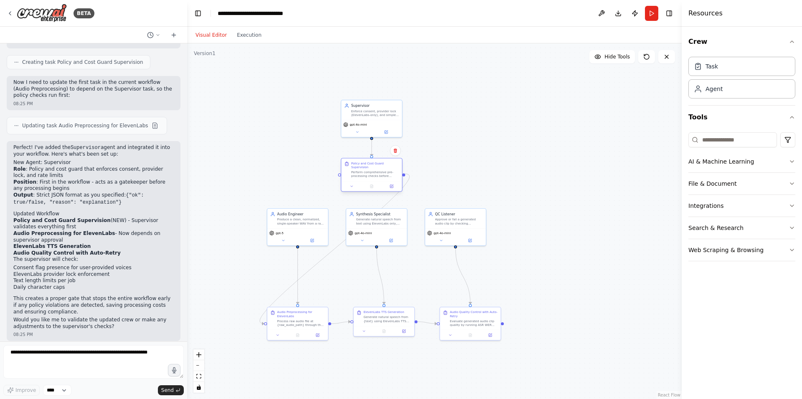
drag, startPoint x: 300, startPoint y: 284, endPoint x: 382, endPoint y: 177, distance: 134.4
click at [382, 177] on div "Policy and Cost Guard Supervision Perform comprehensive pre-processing checks b…" at bounding box center [372, 175] width 62 height 34
drag, startPoint x: 365, startPoint y: 113, endPoint x: 358, endPoint y: 73, distance: 40.3
click at [358, 73] on div "Supervisor Enforce consent, provider lock (ElevenLabs-only), and simple rate/co…" at bounding box center [366, 65] width 61 height 20
click at [363, 146] on div ".deletable-edge-delete-btn { width: 20px; height: 20px; border: 0px solid #ffff…" at bounding box center [434, 221] width 495 height 356
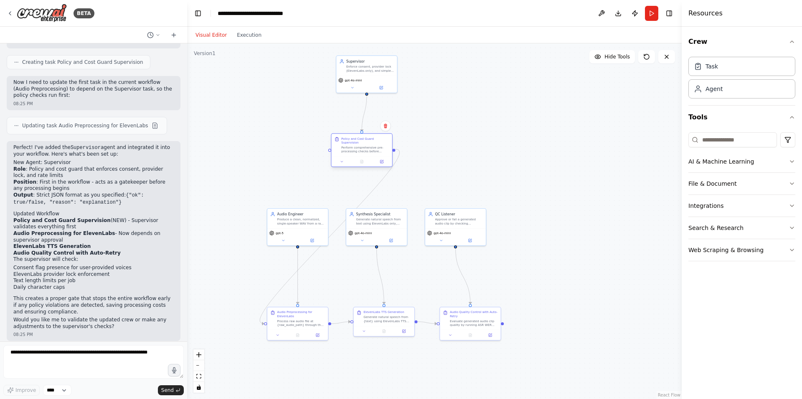
drag, startPoint x: 372, startPoint y: 168, endPoint x: 359, endPoint y: 144, distance: 27.1
click at [359, 146] on div "Perform comprehensive pre-processing checks before allowing synthesis to procee…" at bounding box center [365, 150] width 48 height 8
click at [176, 36] on icon at bounding box center [173, 35] width 7 height 7
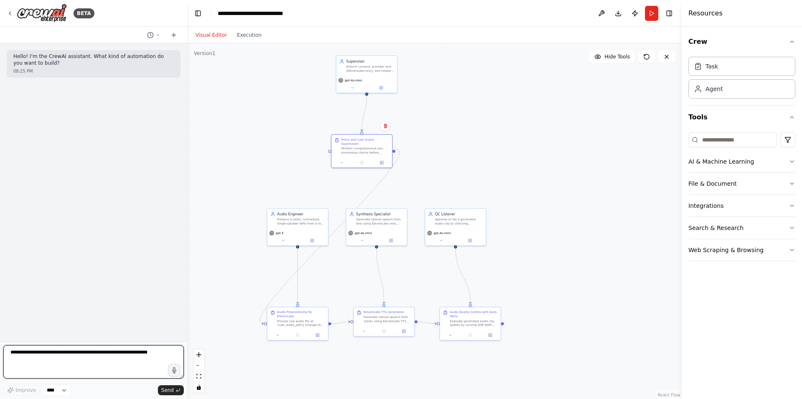
click at [113, 353] on textarea at bounding box center [93, 361] width 180 height 33
paste textarea "**********"
type textarea "**********"
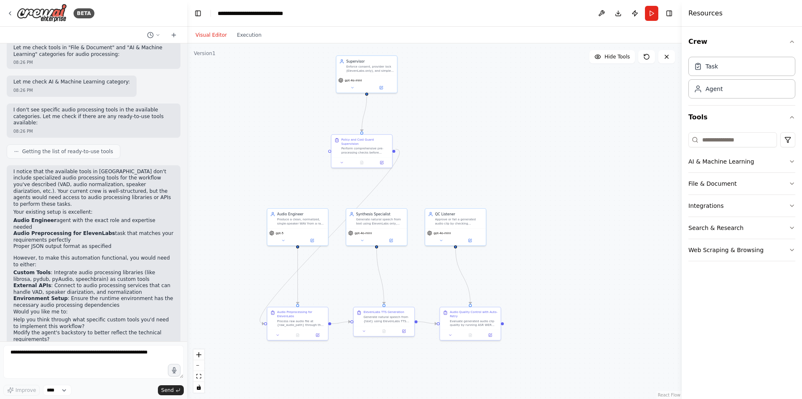
scroll to position [391, 0]
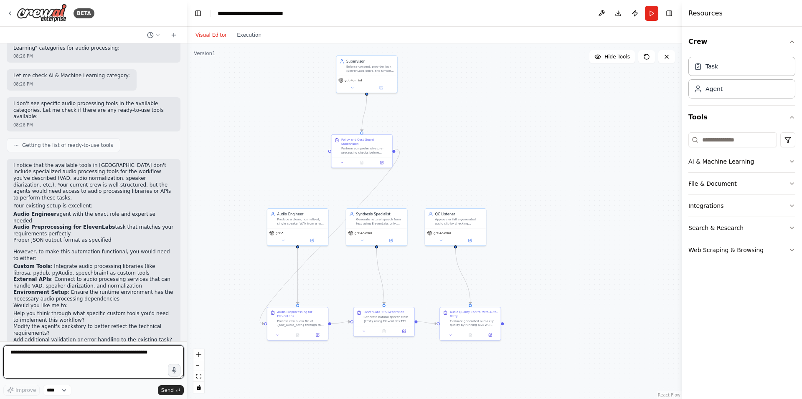
drag, startPoint x: 117, startPoint y: 360, endPoint x: 112, endPoint y: 346, distance: 14.4
click at [112, 347] on textarea at bounding box center [93, 361] width 180 height 33
click at [112, 346] on textarea at bounding box center [93, 361] width 180 height 33
paste textarea "**********"
type textarea "**********"
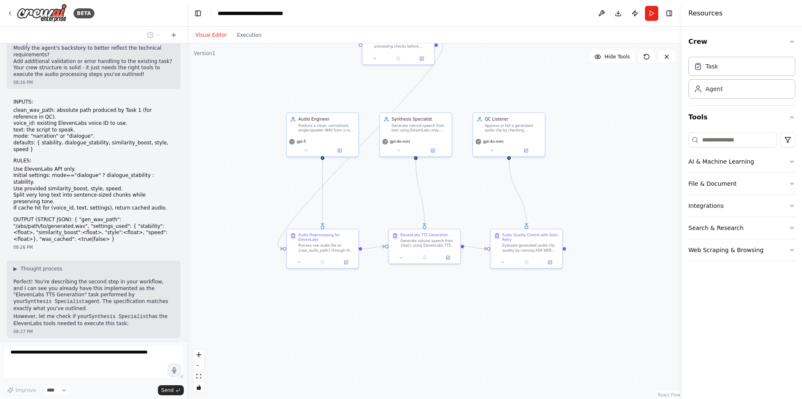
scroll to position [713, 0]
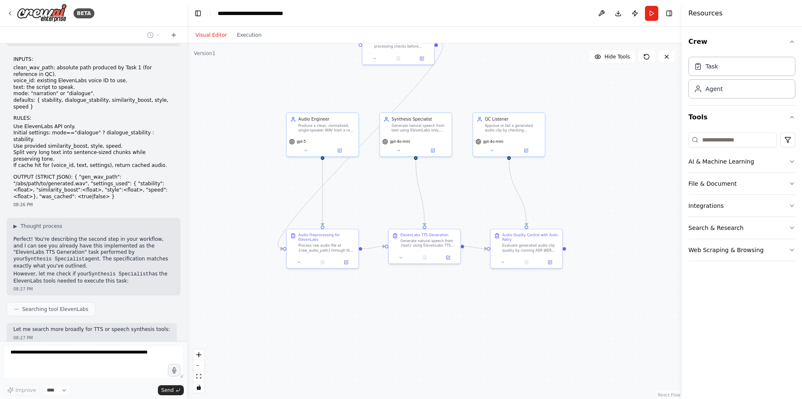
drag, startPoint x: 557, startPoint y: 184, endPoint x: 536, endPoint y: 202, distance: 27.6
click at [536, 202] on div ".deletable-edge-delete-btn { width: 20px; height: 20px; border: 0px solid #ffff…" at bounding box center [434, 221] width 495 height 356
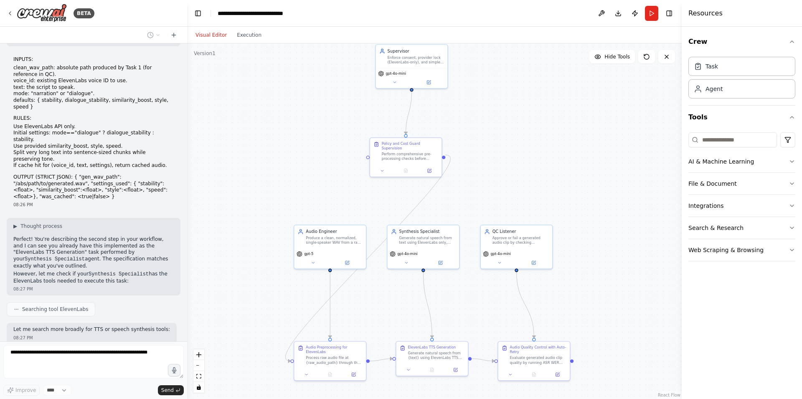
drag, startPoint x: 513, startPoint y: 96, endPoint x: 542, endPoint y: 190, distance: 98.6
click at [542, 190] on div ".deletable-edge-delete-btn { width: 20px; height: 20px; border: 0px solid #ffff…" at bounding box center [434, 221] width 495 height 356
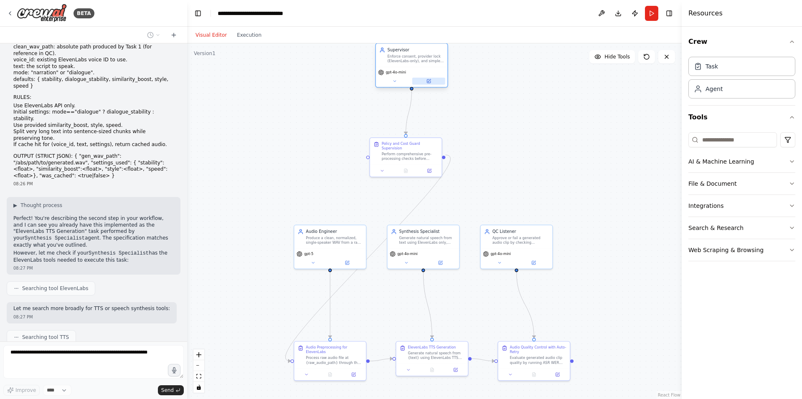
click at [431, 83] on button at bounding box center [428, 81] width 33 height 7
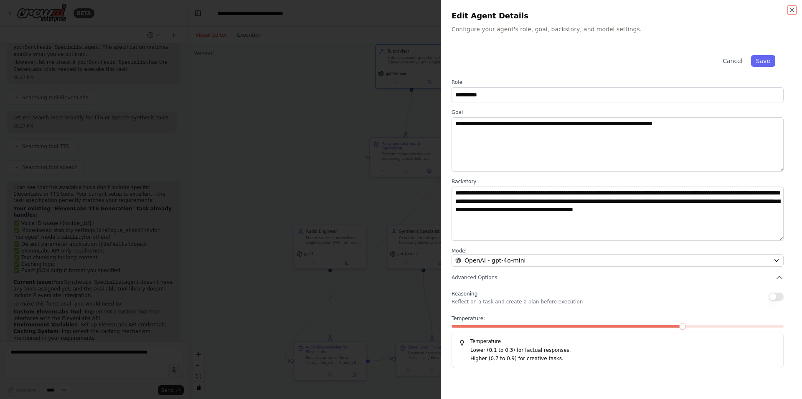
scroll to position [931, 0]
click at [793, 3] on div "**********" at bounding box center [621, 199] width 361 height 399
click at [791, 11] on icon "button" at bounding box center [792, 10] width 7 height 7
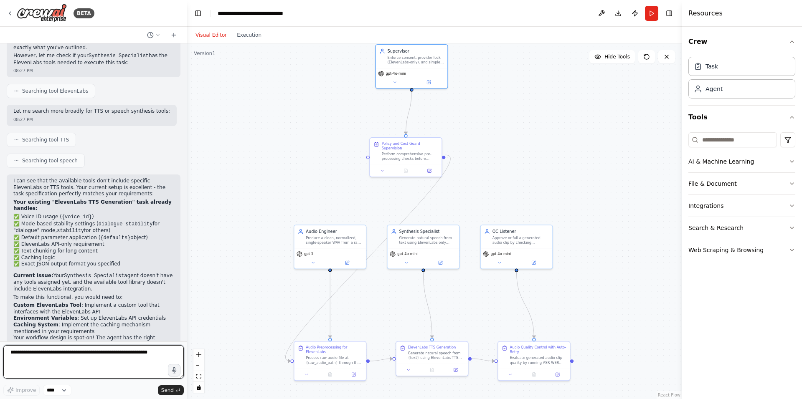
drag, startPoint x: 63, startPoint y: 363, endPoint x: 52, endPoint y: 341, distance: 24.1
click at [61, 362] on textarea at bounding box center [93, 361] width 180 height 33
click at [52, 341] on div "Hello! I'm the CrewAI assistant. What kind of automation do you want to build? …" at bounding box center [93, 192] width 187 height 298
click at [53, 349] on textarea at bounding box center [93, 361] width 180 height 33
paste textarea "**********"
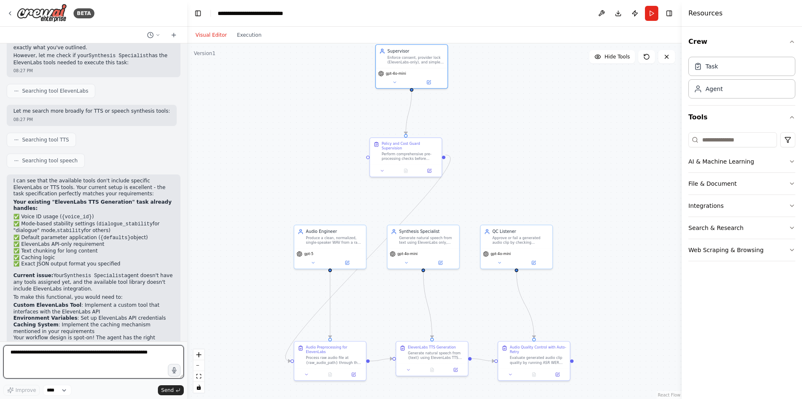
type textarea "**********"
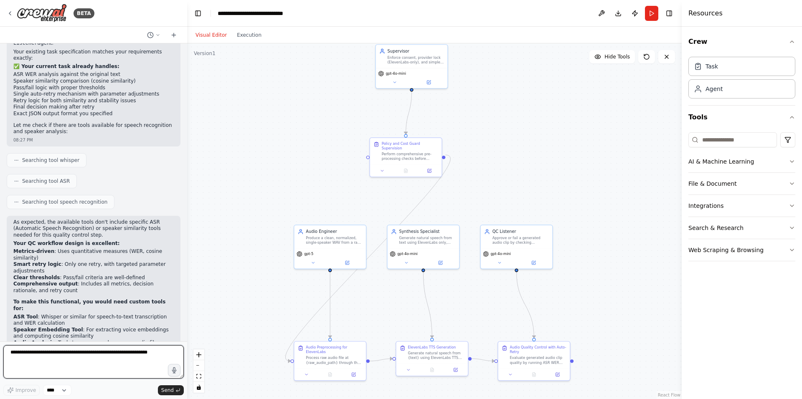
scroll to position [1526, 0]
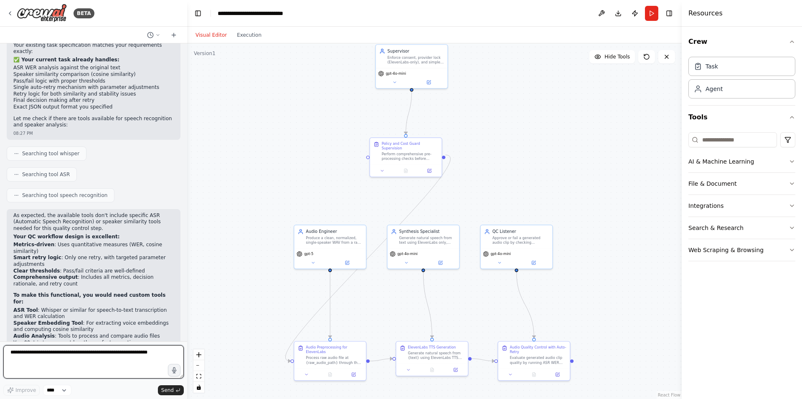
click at [132, 361] on textarea at bounding box center [93, 361] width 180 height 33
drag, startPoint x: 23, startPoint y: 368, endPoint x: 28, endPoint y: 358, distance: 11.0
click at [23, 368] on textarea at bounding box center [93, 361] width 180 height 33
click at [51, 351] on textarea at bounding box center [93, 361] width 180 height 33
click at [90, 358] on textarea at bounding box center [93, 361] width 180 height 33
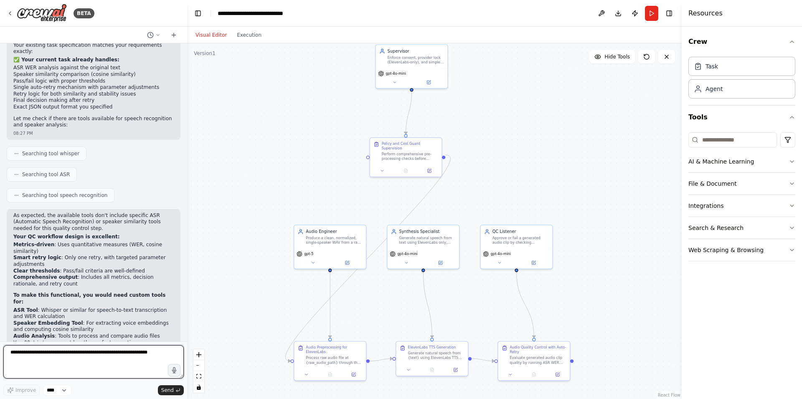
paste textarea "**********"
type textarea "**********"
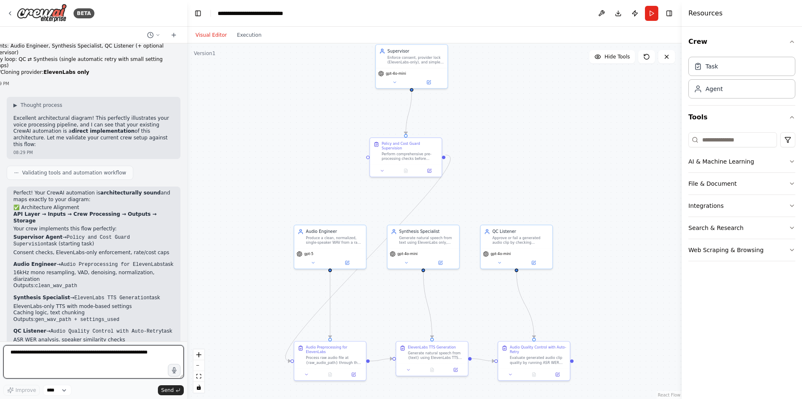
scroll to position [2262, 0]
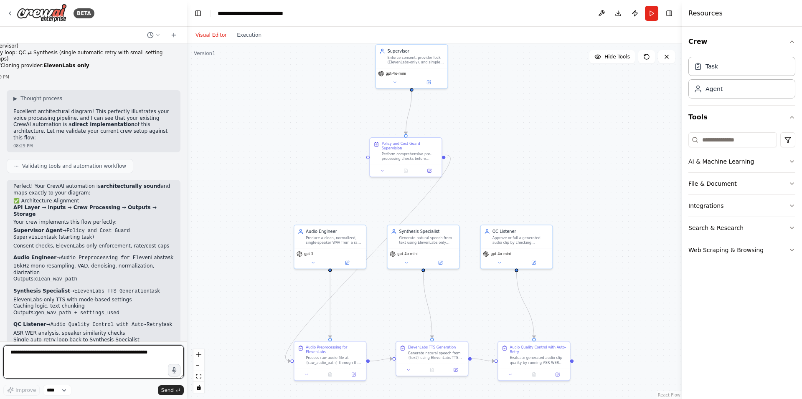
click at [78, 354] on textarea at bounding box center [93, 361] width 180 height 33
paste textarea "**********"
type textarea "**********"
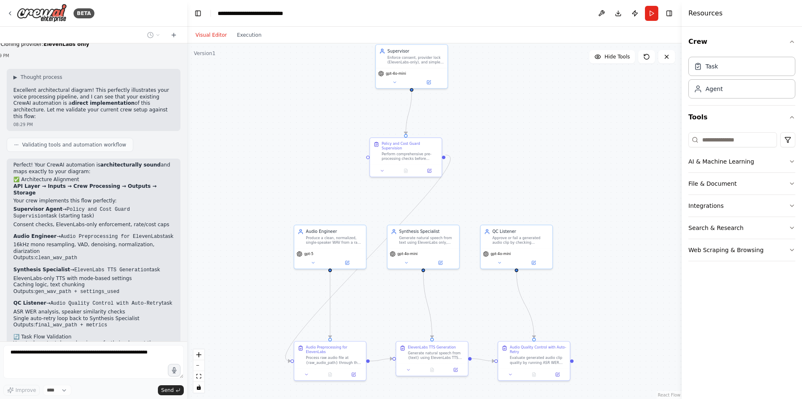
scroll to position [2370, 0]
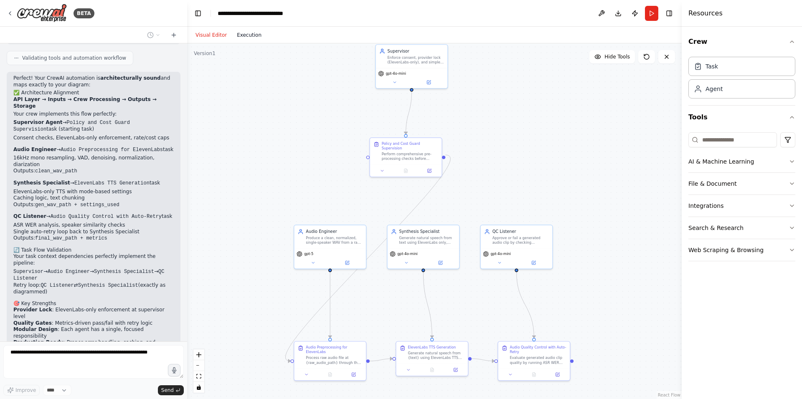
click at [247, 38] on button "Execution" at bounding box center [249, 35] width 35 height 10
click at [216, 37] on button "Visual Editor" at bounding box center [211, 35] width 41 height 10
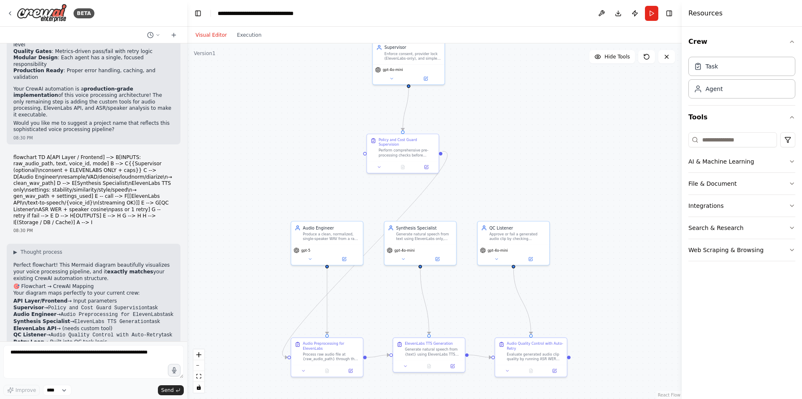
scroll to position [2649, 0]
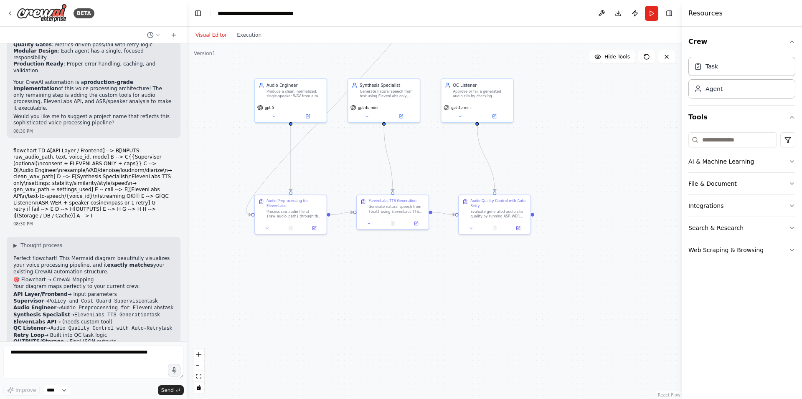
drag, startPoint x: 463, startPoint y: 307, endPoint x: 429, endPoint y: 179, distance: 132.2
click at [429, 179] on div ".deletable-edge-delete-btn { width: 20px; height: 20px; border: 0px solid #ffff…" at bounding box center [434, 221] width 495 height 356
click at [111, 360] on textarea at bounding box center [93, 361] width 180 height 33
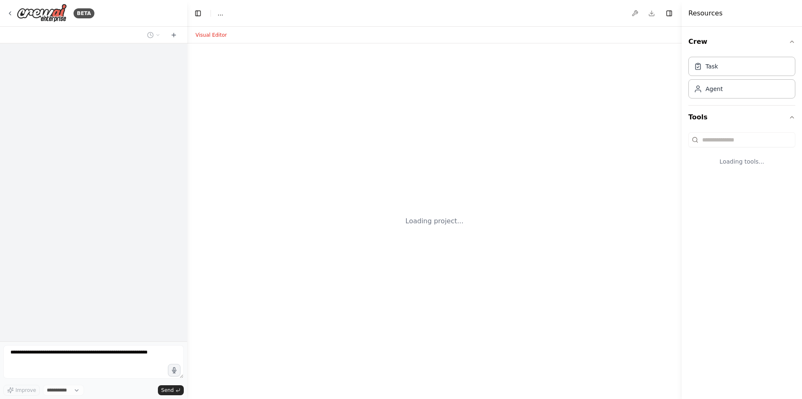
select select "****"
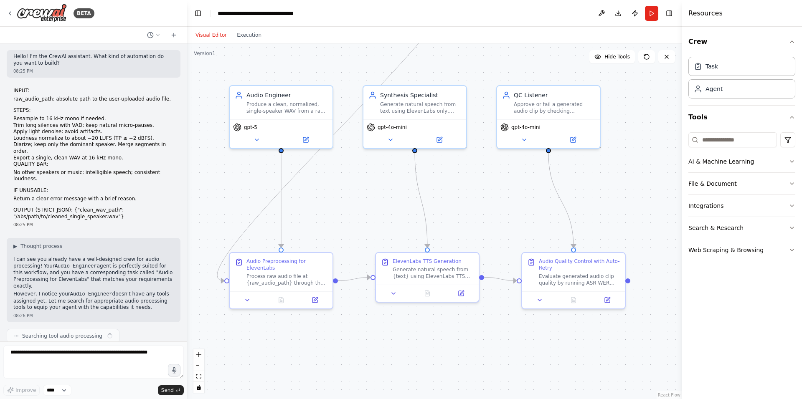
scroll to position [2649, 0]
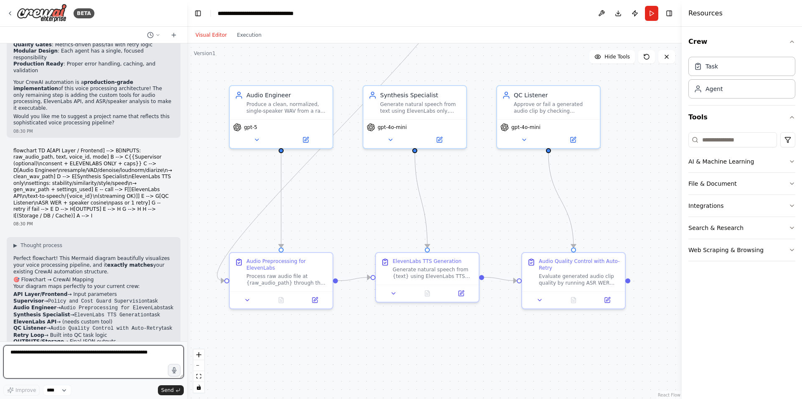
click at [79, 354] on textarea at bounding box center [93, 361] width 180 height 33
type textarea "**********"
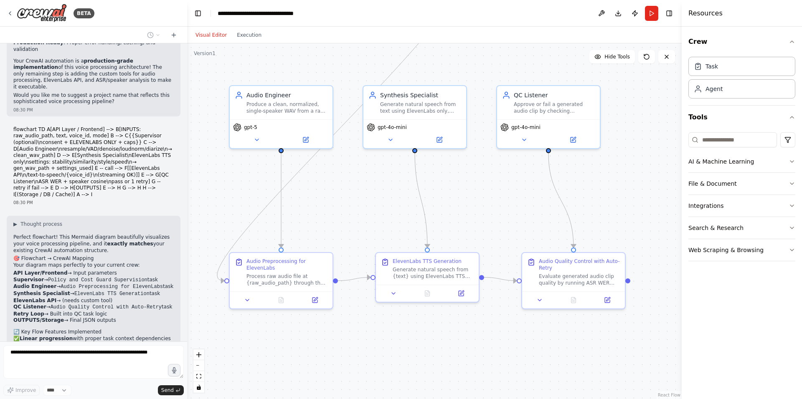
scroll to position [2698, 0]
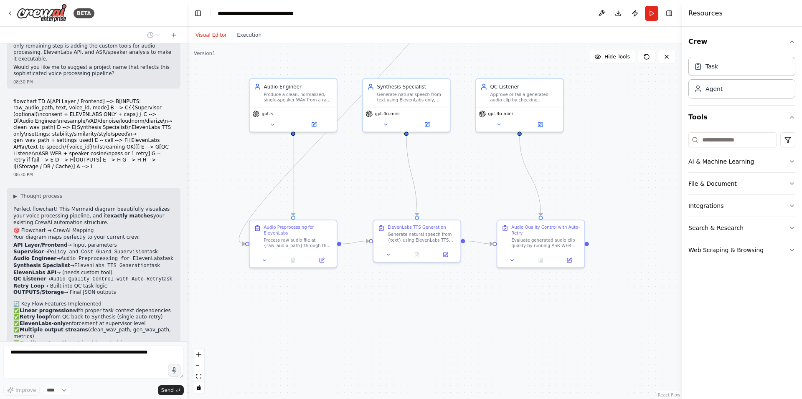
drag, startPoint x: 508, startPoint y: 224, endPoint x: 475, endPoint y: 174, distance: 59.3
click at [475, 174] on div ".deletable-edge-delete-btn { width: 20px; height: 20px; border: 0px solid #ffff…" at bounding box center [434, 221] width 495 height 356
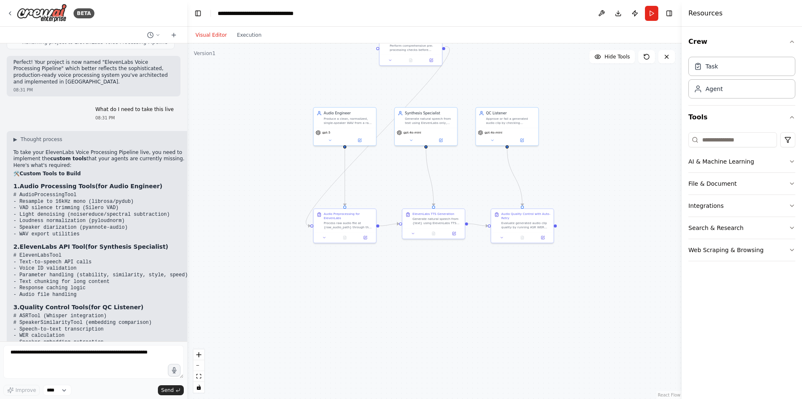
scroll to position [3137, 0]
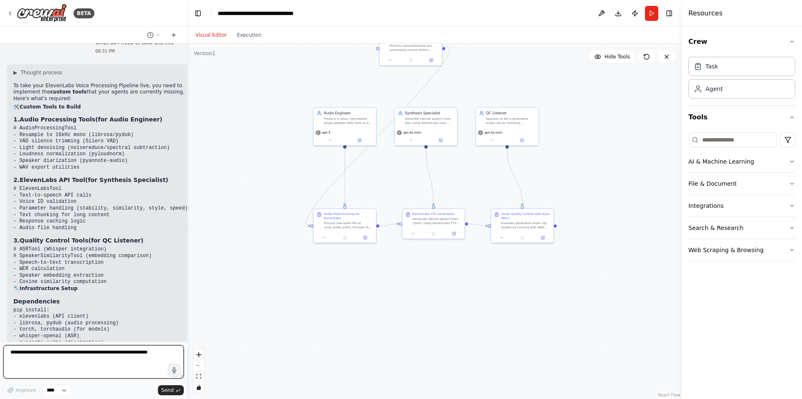
click at [112, 353] on textarea at bounding box center [93, 361] width 180 height 33
type textarea "**********"
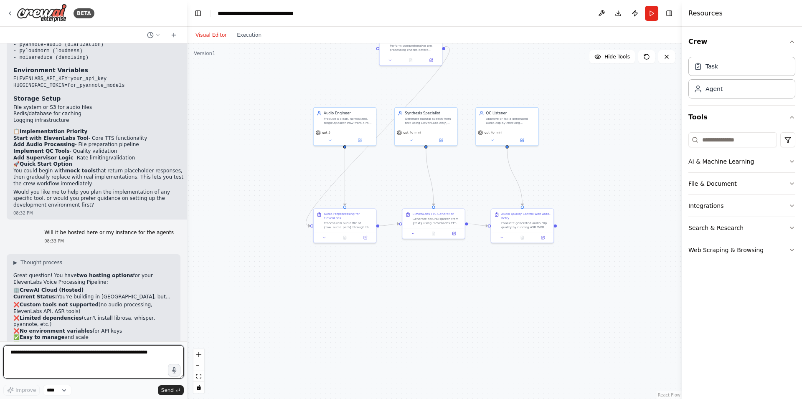
scroll to position [3452, 0]
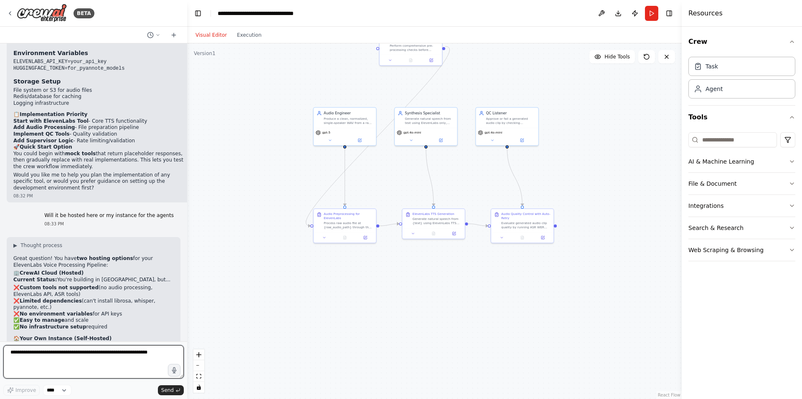
click at [131, 354] on textarea at bounding box center [93, 361] width 180 height 33
type textarea "**********"
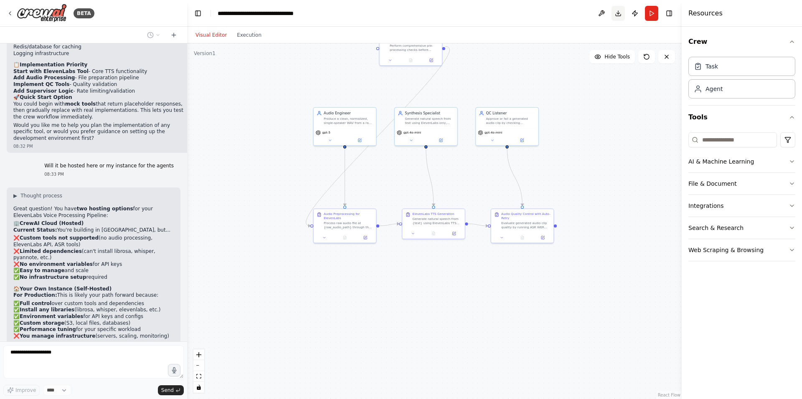
click at [617, 11] on button "Download" at bounding box center [618, 13] width 13 height 15
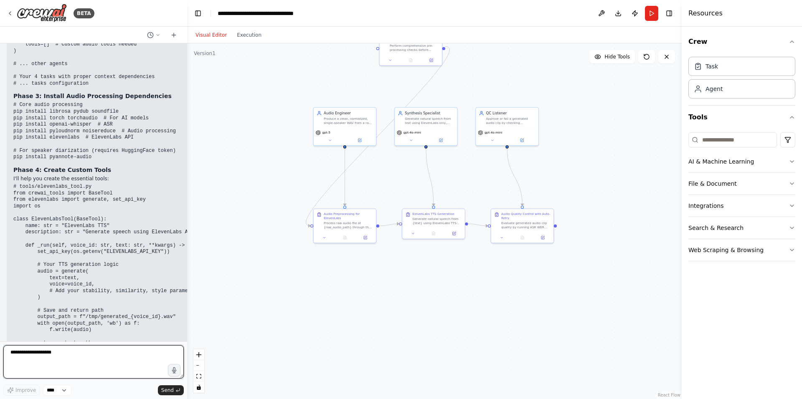
scroll to position [3810, 0]
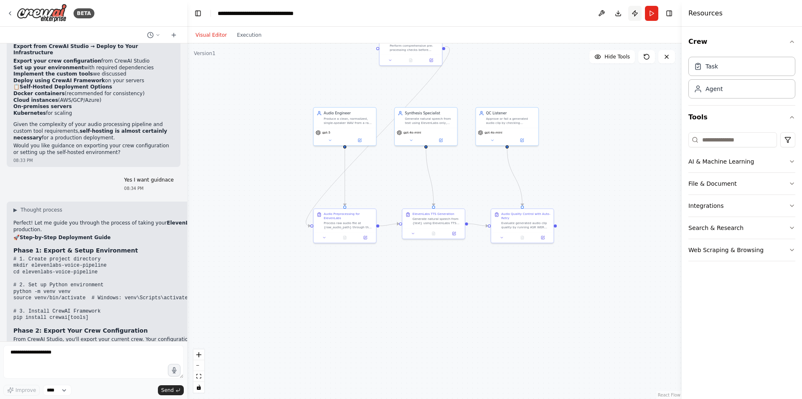
click at [635, 9] on button "Publish" at bounding box center [634, 13] width 13 height 15
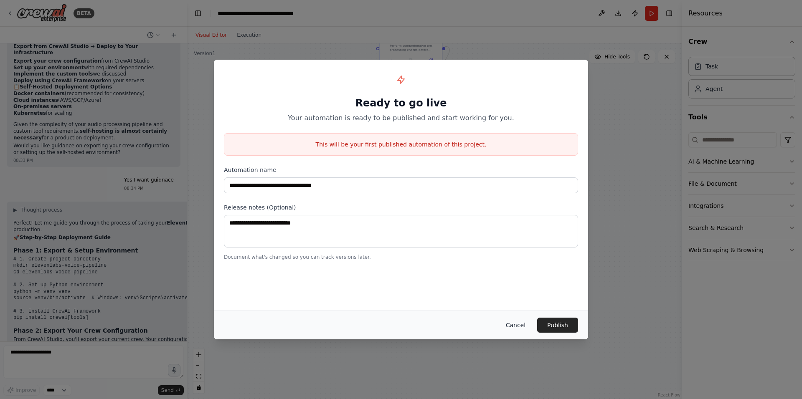
click at [515, 326] on button "Cancel" at bounding box center [515, 325] width 33 height 15
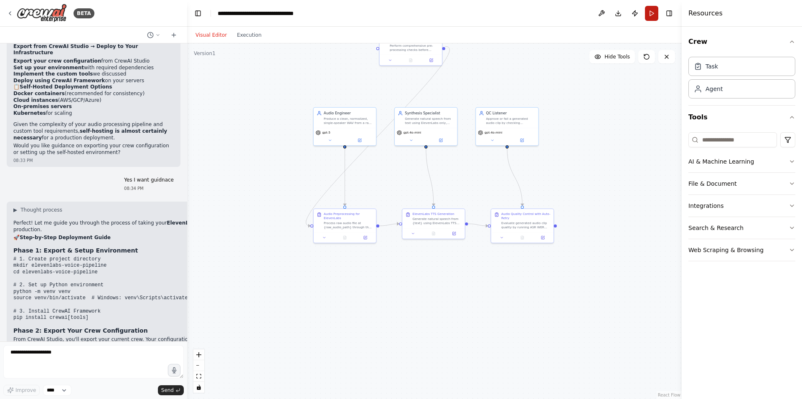
click at [650, 13] on button "Run" at bounding box center [651, 13] width 13 height 15
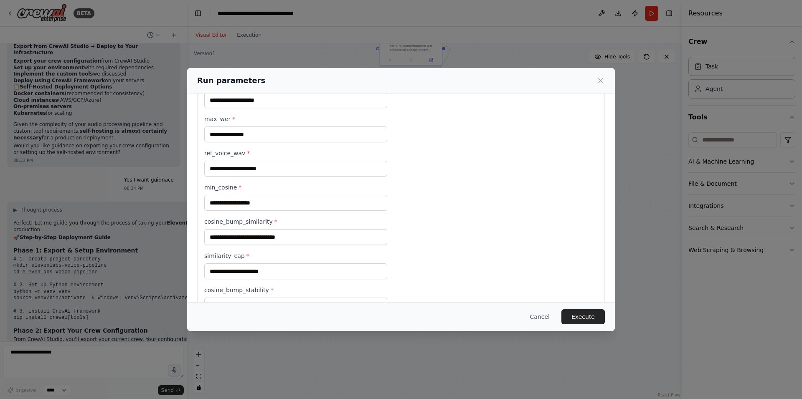
scroll to position [0, 0]
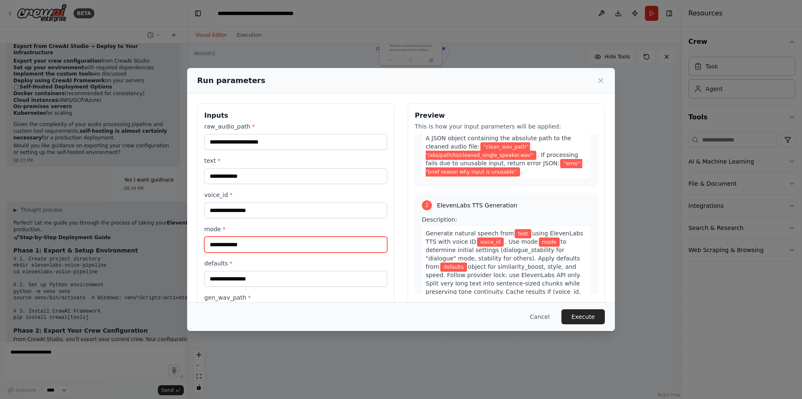
click at [249, 237] on input "mode *" at bounding box center [295, 245] width 183 height 16
click at [553, 322] on button "Cancel" at bounding box center [539, 317] width 33 height 15
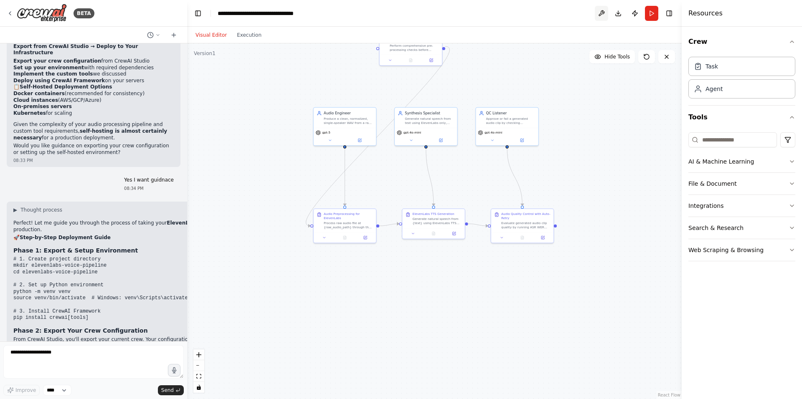
click at [599, 15] on button at bounding box center [601, 13] width 13 height 15
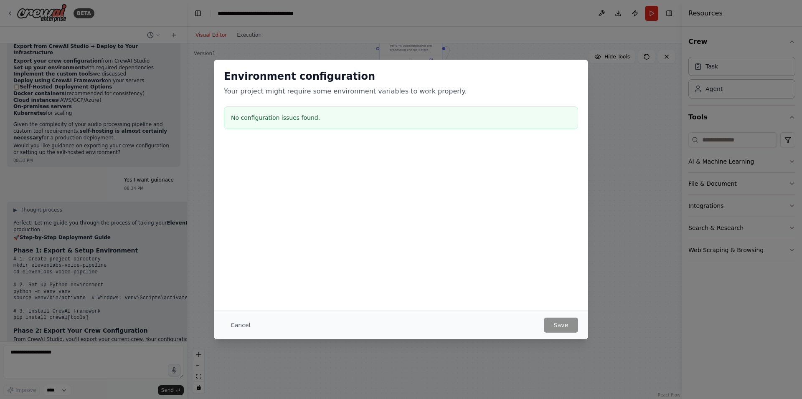
click at [235, 327] on button "Cancel" at bounding box center [240, 325] width 33 height 15
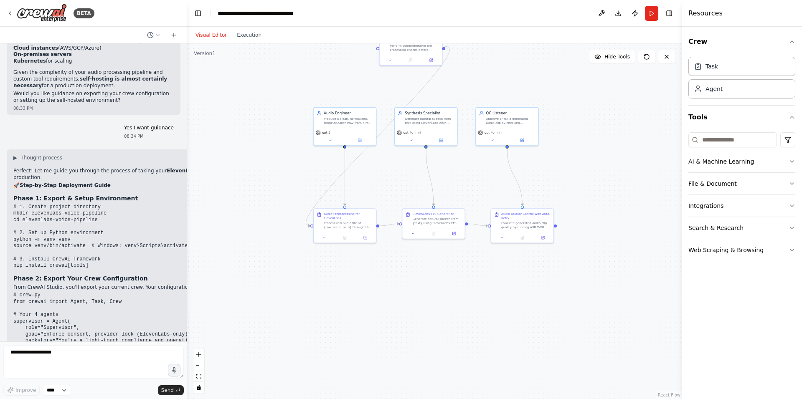
scroll to position [3860, 0]
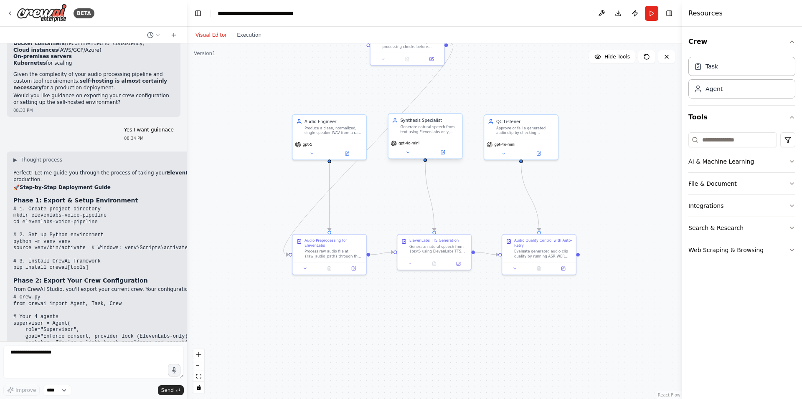
click at [417, 125] on div "Generate natural speech from text using ElevenLabs only, tuning stability/simil…" at bounding box center [429, 129] width 58 height 10
click at [419, 126] on div "Generate natural speech from text using ElevenLabs only, tuning stability/simil…" at bounding box center [429, 129] width 58 height 10
click at [409, 155] on button at bounding box center [408, 152] width 34 height 7
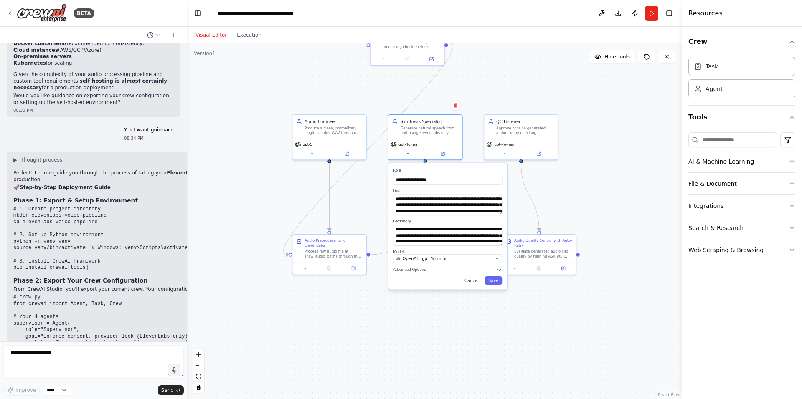
click at [3, 199] on button "Toggle Sidebar" at bounding box center [0, 199] width 7 height 399
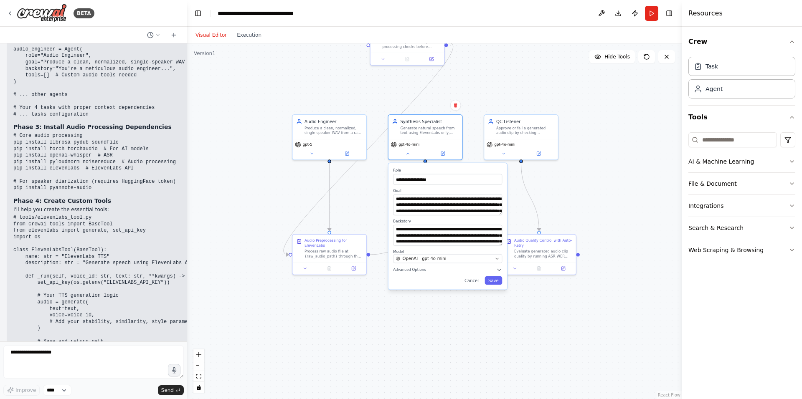
scroll to position [4211, 0]
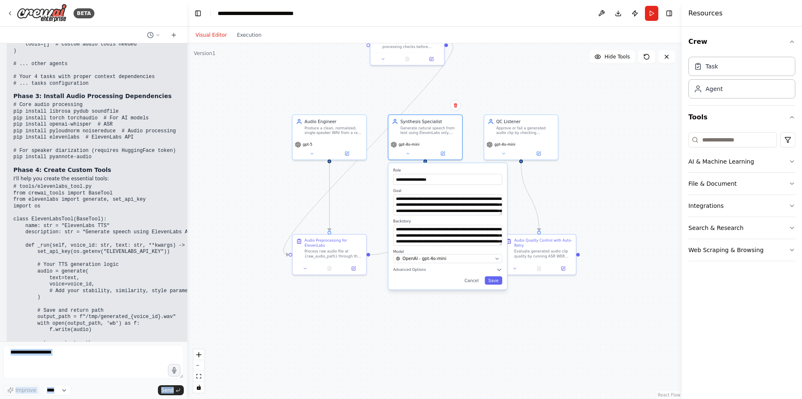
drag, startPoint x: 63, startPoint y: 267, endPoint x: 0, endPoint y: 197, distance: 93.8
click at [0, 197] on div "BETA Hello! I'm the CrewAI assistant. What kind of automation do you want to bu…" at bounding box center [93, 199] width 187 height 399
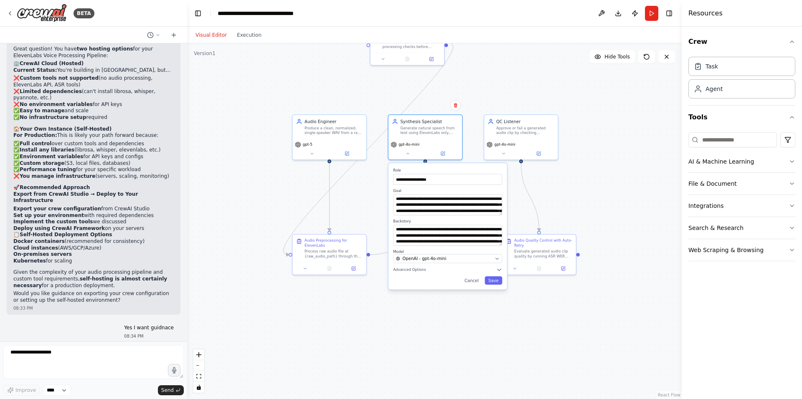
scroll to position [3660, 0]
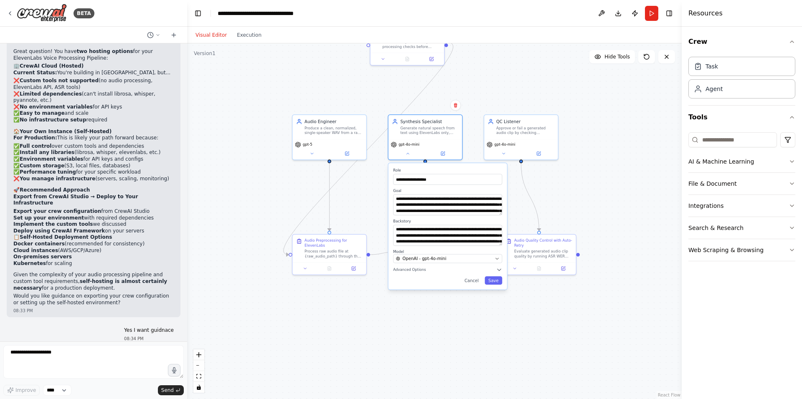
drag, startPoint x: 167, startPoint y: 267, endPoint x: 9, endPoint y: 197, distance: 172.6
copy div "Phase 1: Export & Setup Environment # 1. Create project directory mkdir elevenl…"
